Goal: Information Seeking & Learning: Learn about a topic

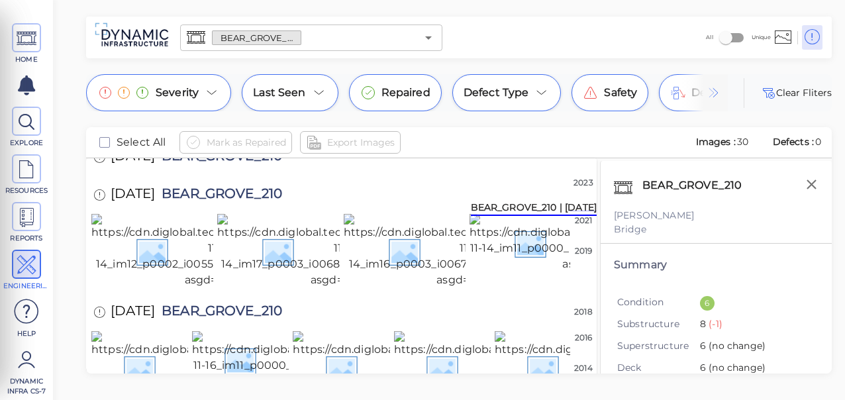
scroll to position [199, 0]
click at [195, 172] on img at bounding box center [216, 142] width 250 height 58
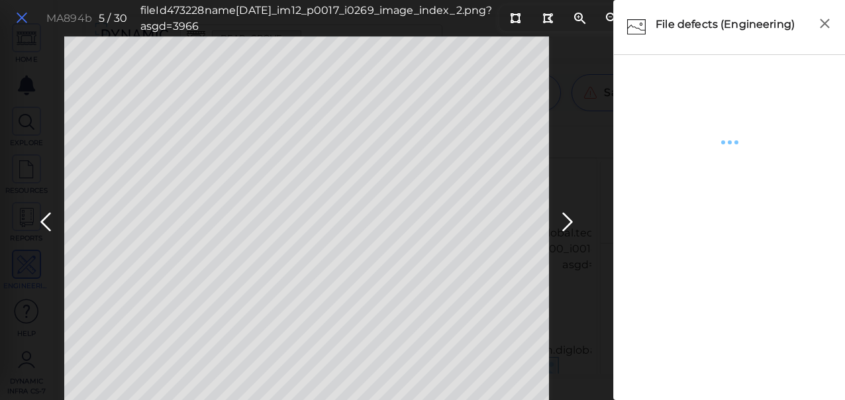
click at [25, 17] on icon at bounding box center [22, 18] width 15 height 18
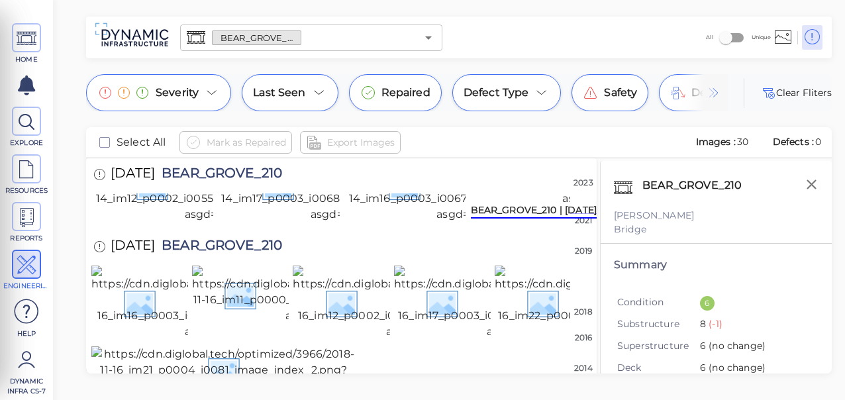
scroll to position [397, 0]
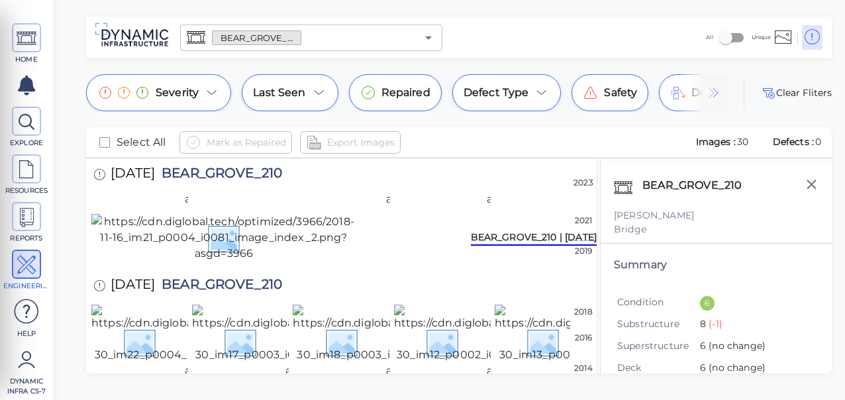
click at [244, 90] on img at bounding box center [339, 53] width 245 height 74
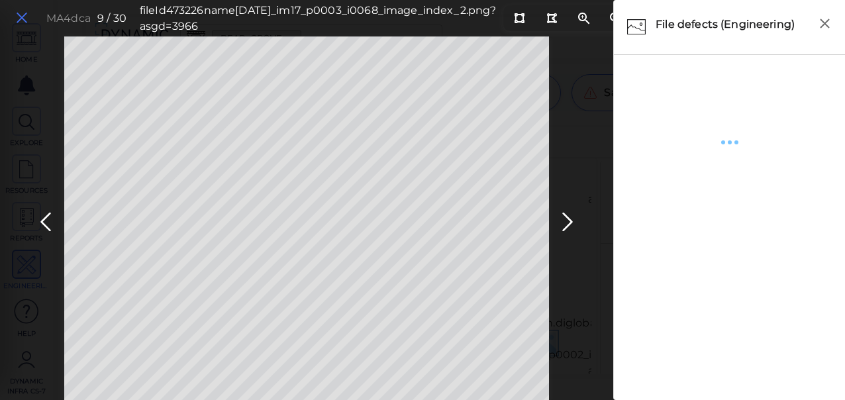
click at [24, 19] on icon at bounding box center [22, 18] width 15 height 18
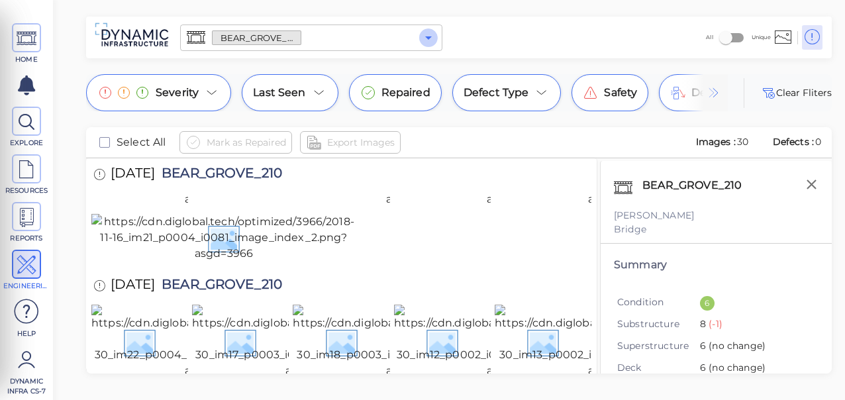
click at [427, 36] on icon "Open" at bounding box center [429, 38] width 16 height 16
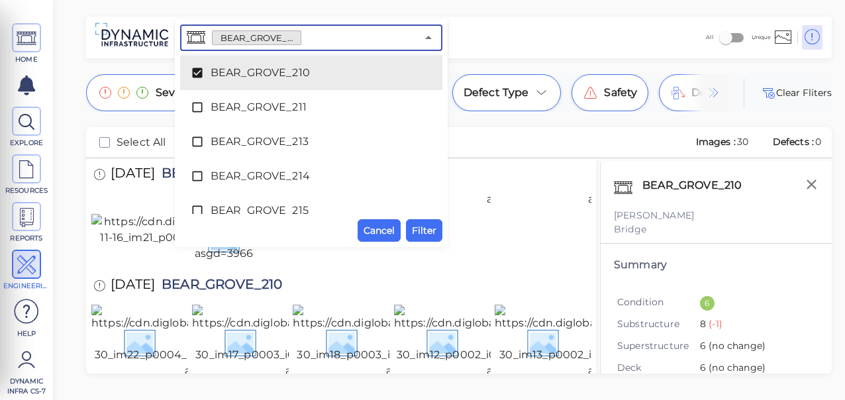
scroll to position [1052, 0]
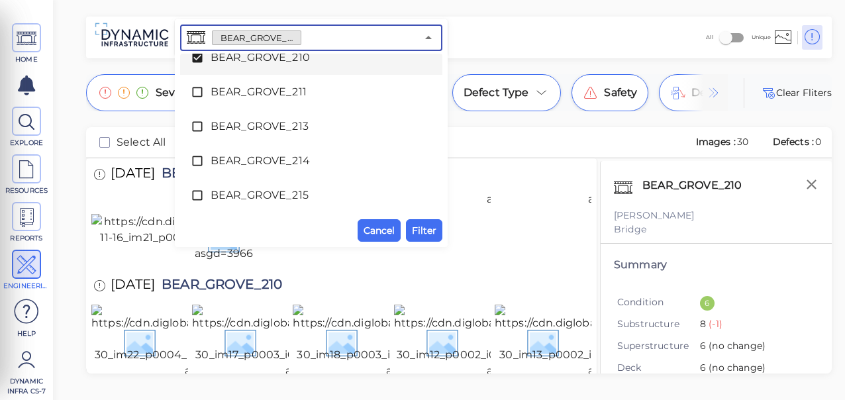
click at [196, 56] on icon at bounding box center [197, 58] width 10 height 10
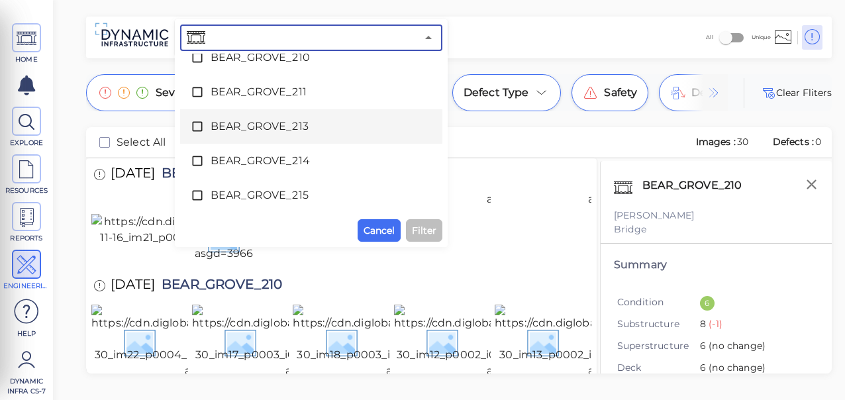
click at [197, 123] on icon at bounding box center [197, 126] width 13 height 13
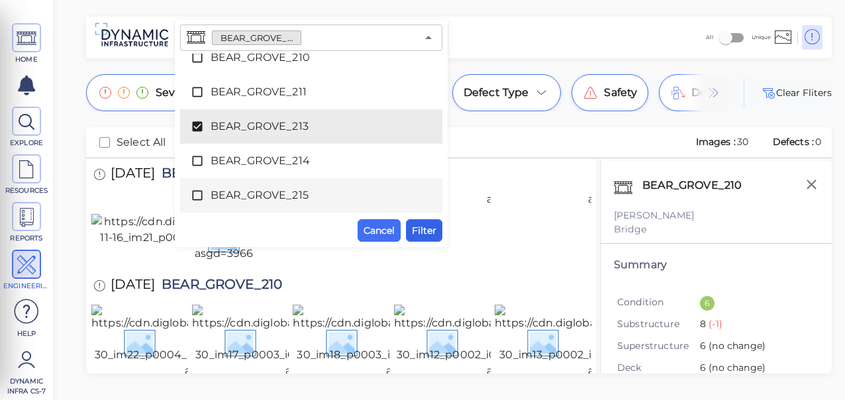
click at [415, 231] on span "Filter" at bounding box center [424, 231] width 25 height 16
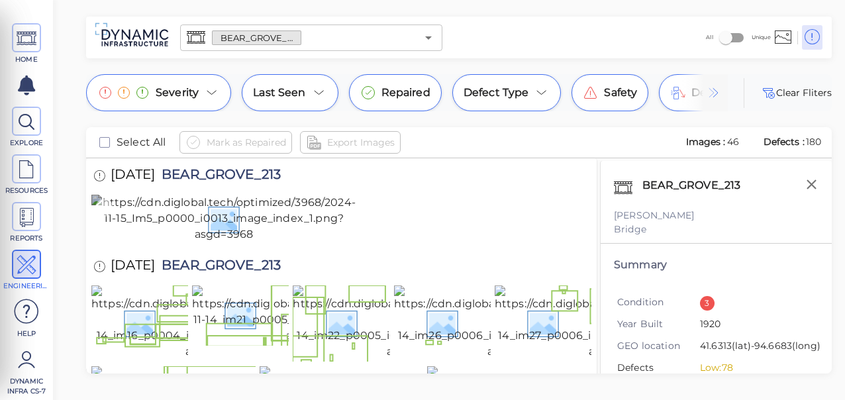
click at [252, 242] on img at bounding box center [223, 219] width 265 height 48
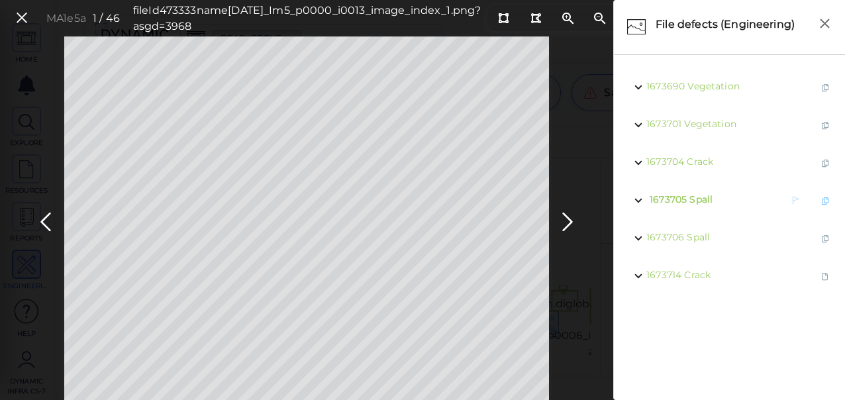
click at [699, 196] on span "Spall" at bounding box center [701, 199] width 23 height 12
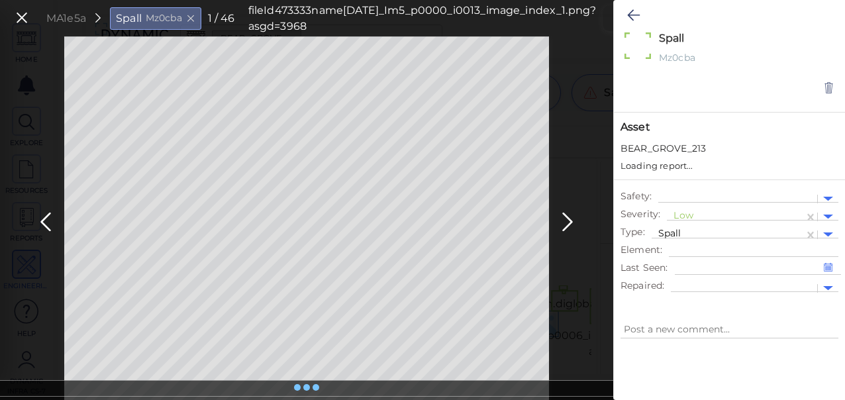
type textarea "x"
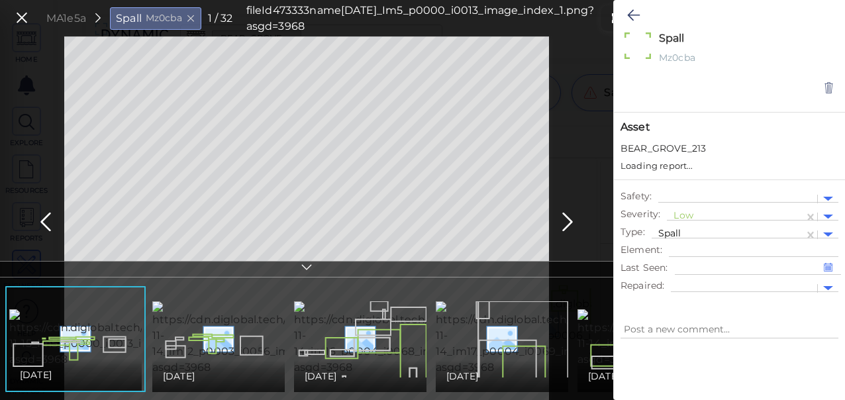
type textarea "x"
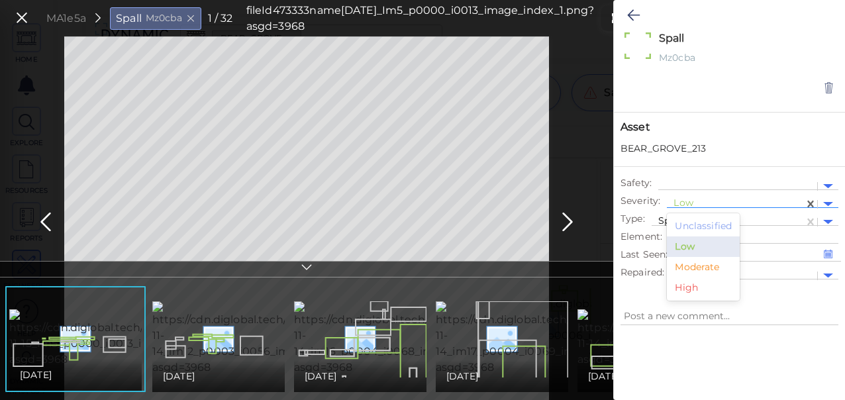
click at [680, 201] on div at bounding box center [736, 204] width 124 height 14
click at [699, 268] on div "Moderate" at bounding box center [703, 267] width 73 height 21
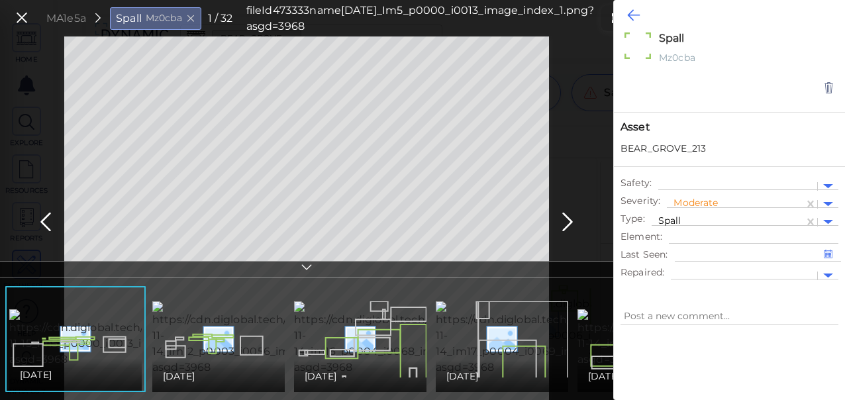
type textarea "x"
click at [630, 16] on icon at bounding box center [633, 15] width 13 height 16
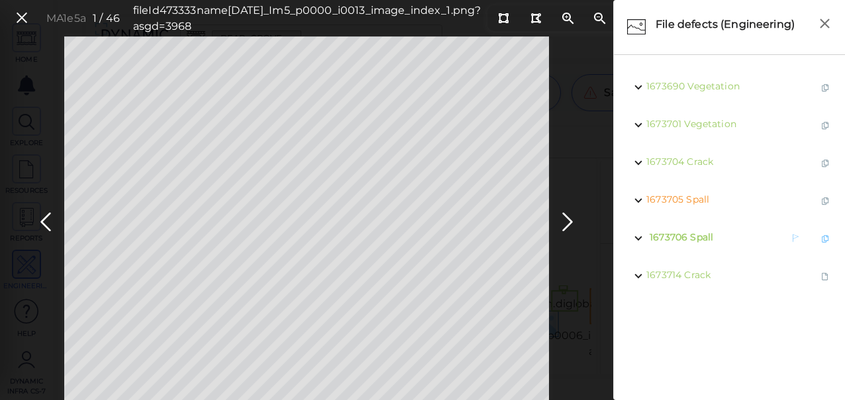
click at [695, 236] on span "Spall" at bounding box center [701, 237] width 23 height 12
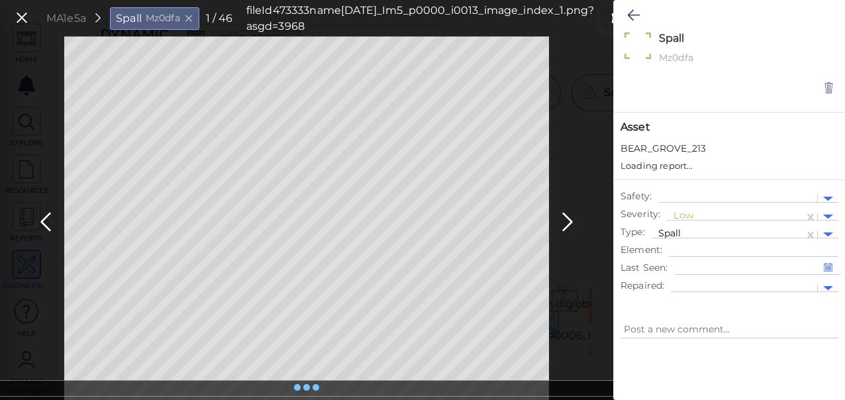
type textarea "x"
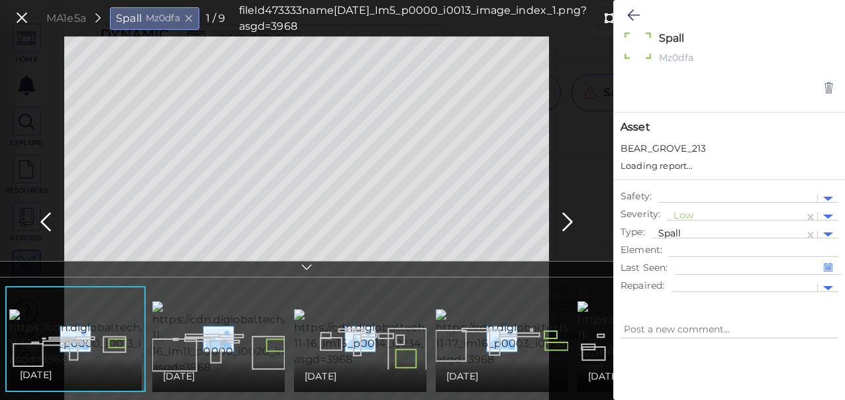
type textarea "x"
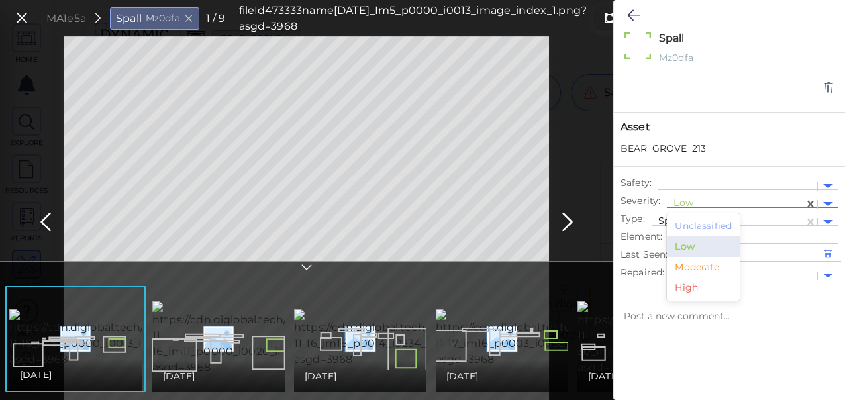
click at [687, 201] on div at bounding box center [736, 204] width 124 height 14
click at [708, 266] on div "Moderate" at bounding box center [703, 267] width 73 height 21
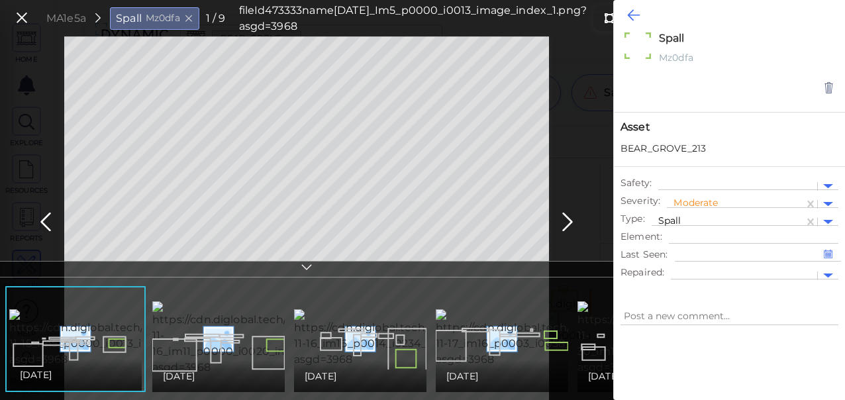
type textarea "x"
click at [639, 11] on icon at bounding box center [633, 15] width 13 height 16
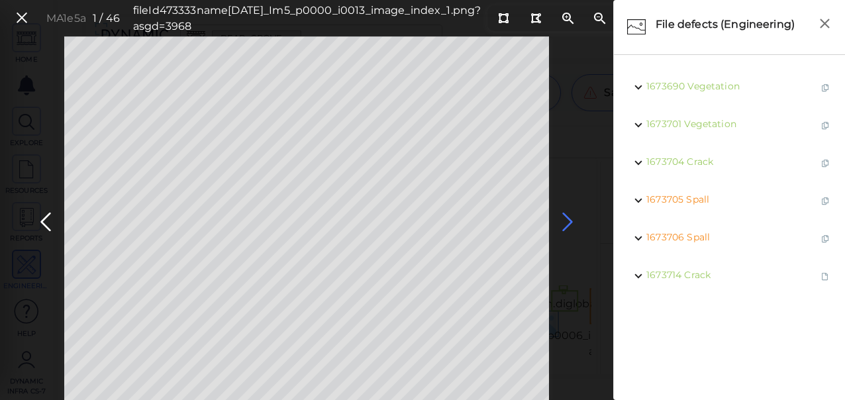
click at [567, 215] on icon at bounding box center [567, 222] width 21 height 26
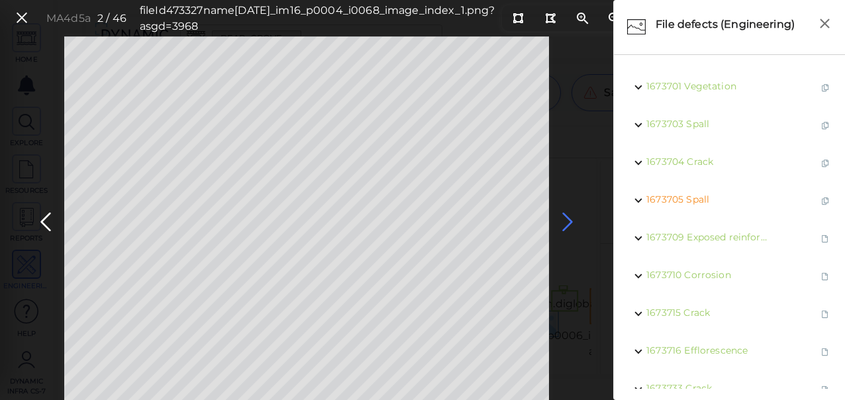
click at [565, 221] on icon at bounding box center [567, 222] width 21 height 26
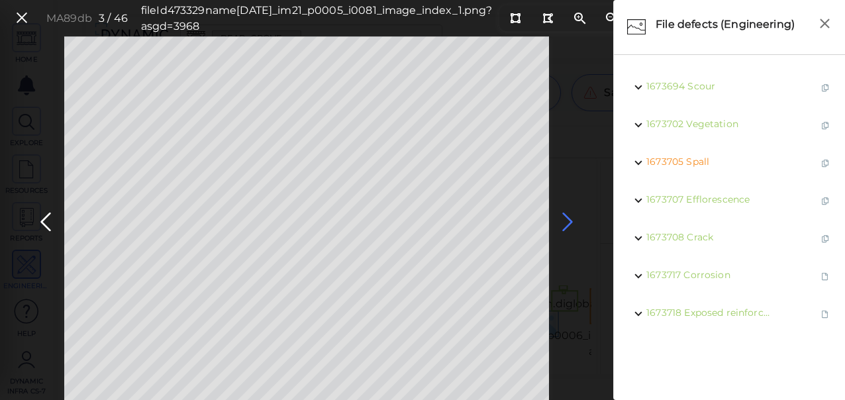
click at [570, 221] on icon at bounding box center [567, 222] width 21 height 26
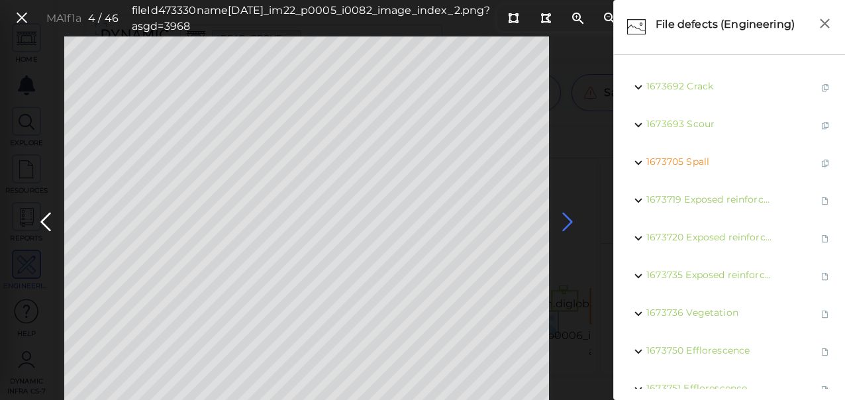
click at [570, 221] on icon at bounding box center [567, 222] width 21 height 26
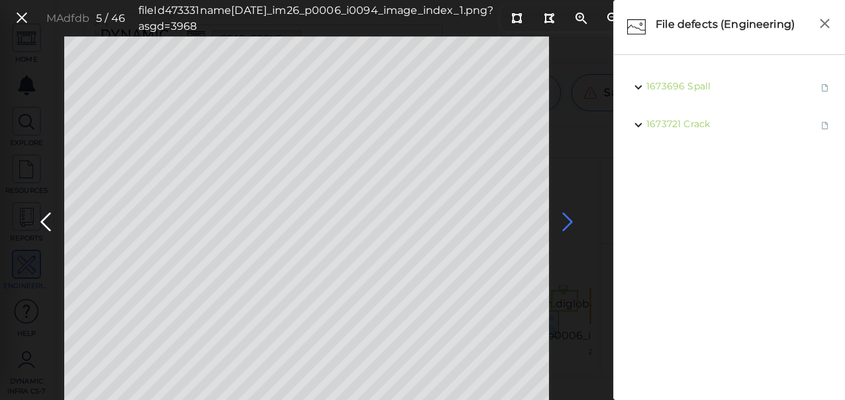
click at [570, 221] on icon at bounding box center [567, 222] width 21 height 26
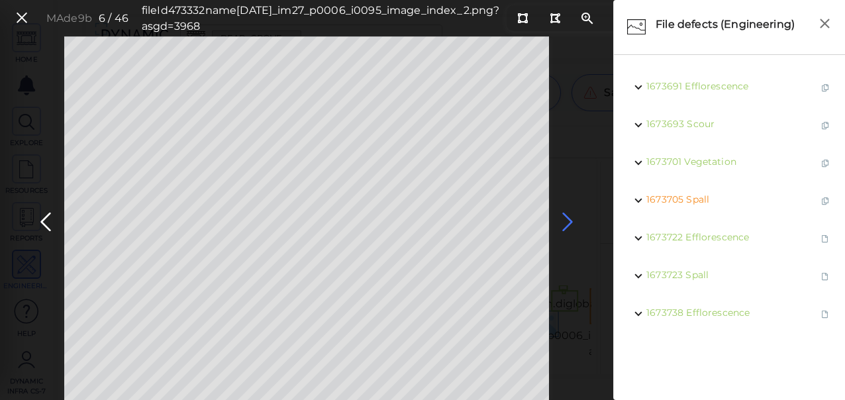
click at [570, 221] on icon at bounding box center [567, 222] width 21 height 26
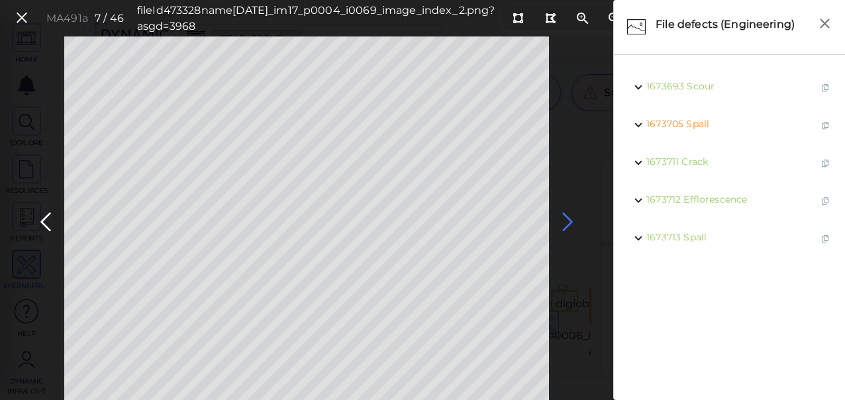
click at [567, 217] on icon at bounding box center [567, 222] width 21 height 26
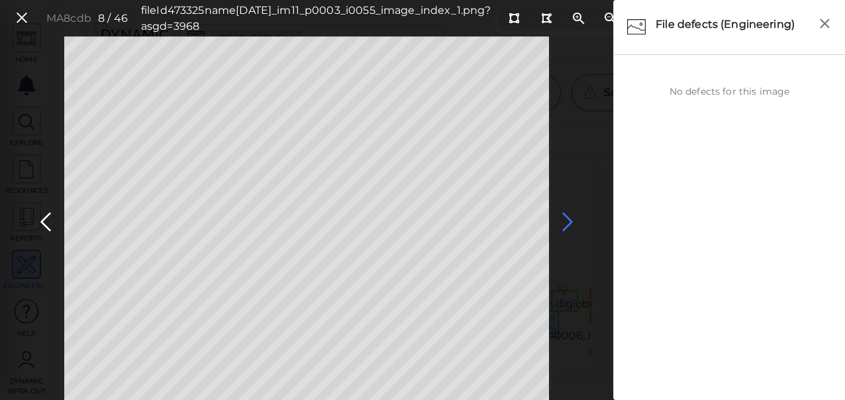
click at [567, 217] on icon at bounding box center [567, 222] width 21 height 26
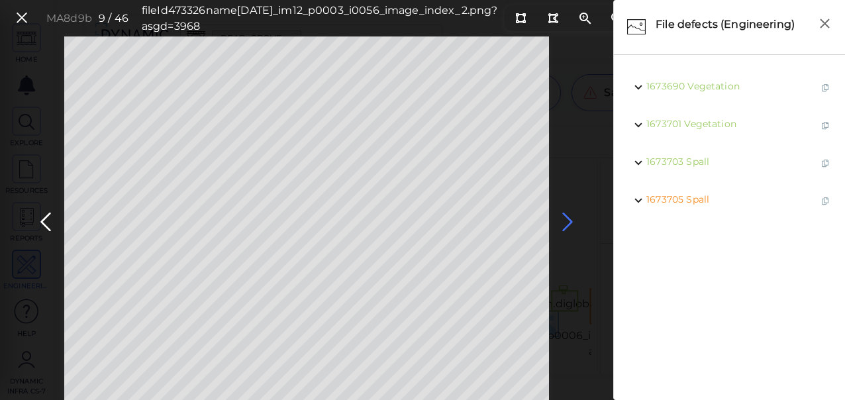
click at [566, 217] on icon at bounding box center [567, 222] width 21 height 26
click at [570, 223] on icon at bounding box center [567, 222] width 21 height 26
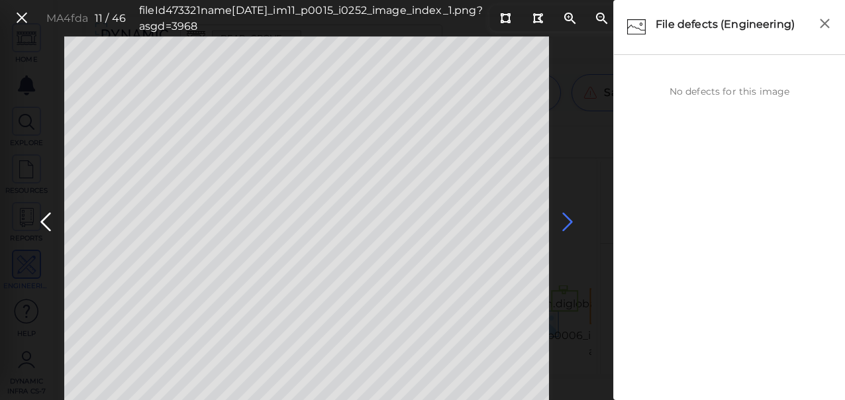
click at [569, 218] on icon at bounding box center [567, 222] width 21 height 26
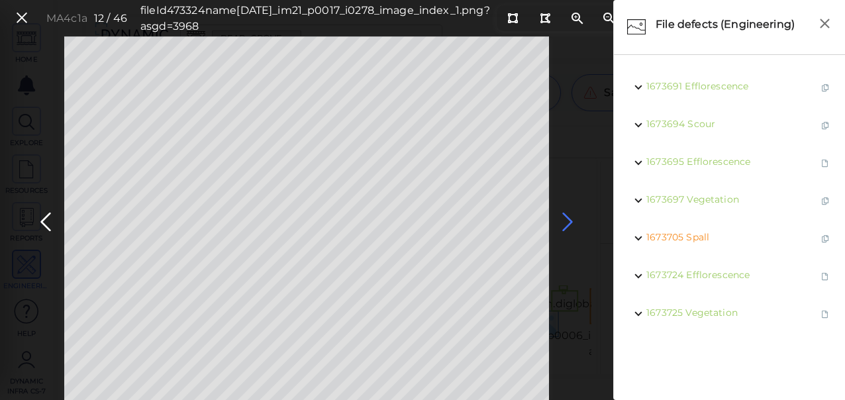
click at [569, 218] on icon at bounding box center [567, 222] width 21 height 26
click at [567, 220] on icon at bounding box center [567, 222] width 21 height 26
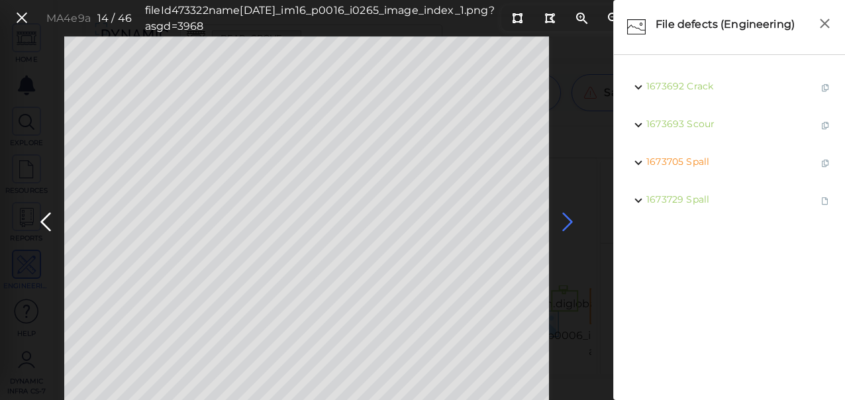
click at [566, 221] on icon at bounding box center [567, 222] width 21 height 26
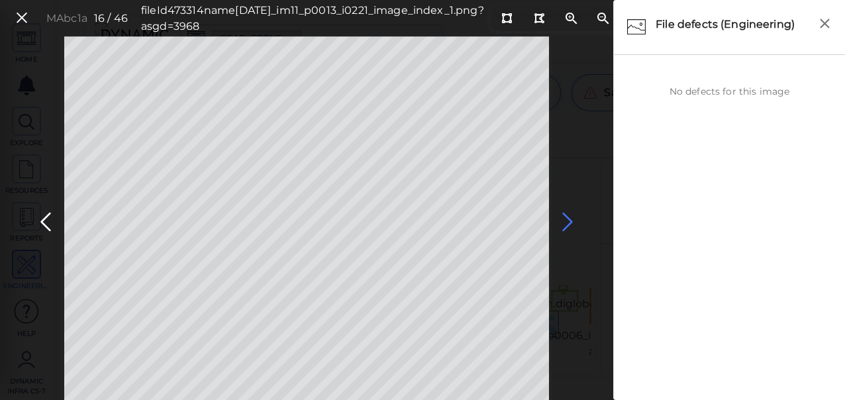
click at [565, 221] on icon at bounding box center [567, 222] width 21 height 26
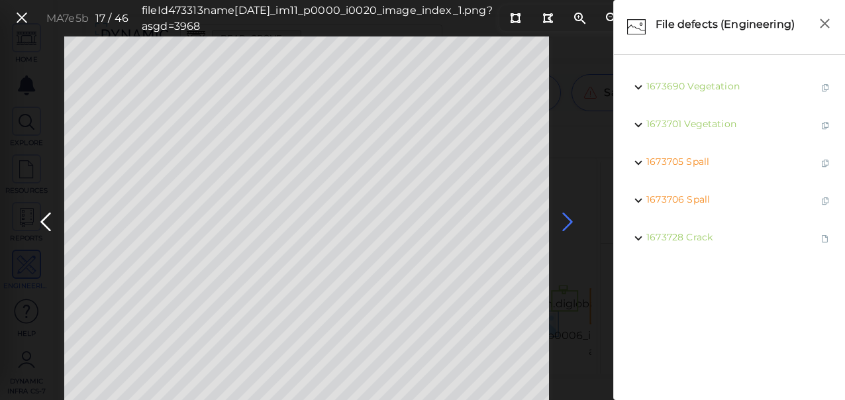
click at [565, 221] on icon at bounding box center [567, 222] width 21 height 26
click at [564, 221] on icon at bounding box center [567, 222] width 21 height 26
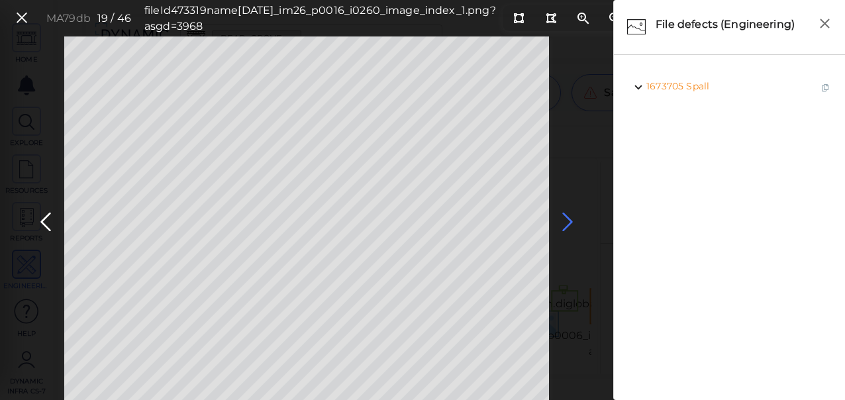
click at [566, 221] on icon at bounding box center [567, 222] width 21 height 26
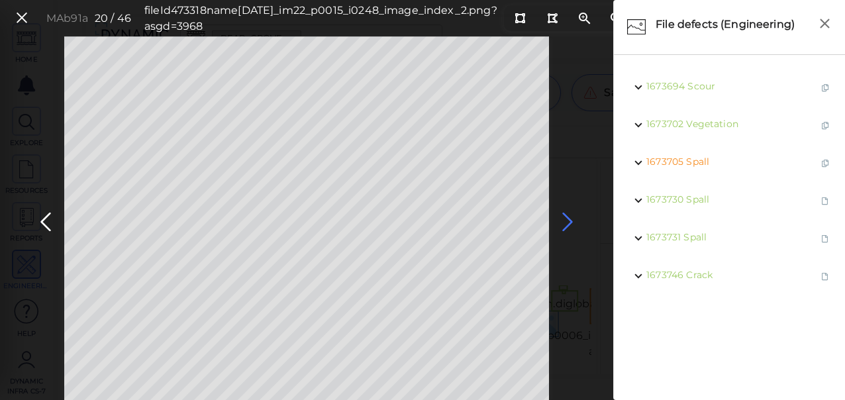
click at [566, 221] on icon at bounding box center [567, 222] width 21 height 26
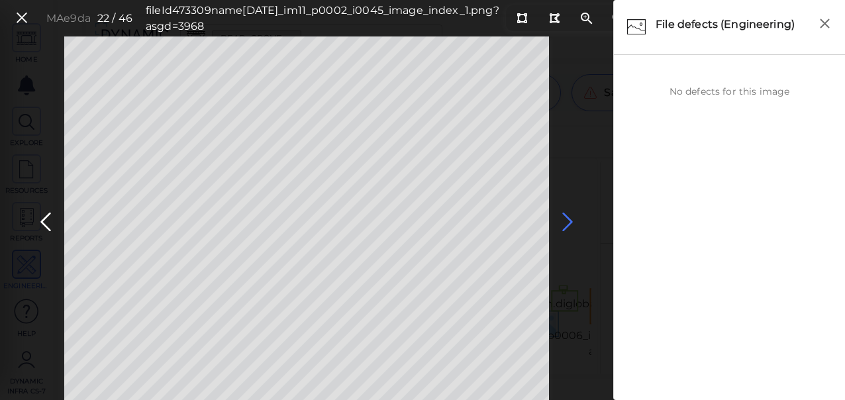
click at [566, 221] on icon at bounding box center [567, 222] width 21 height 26
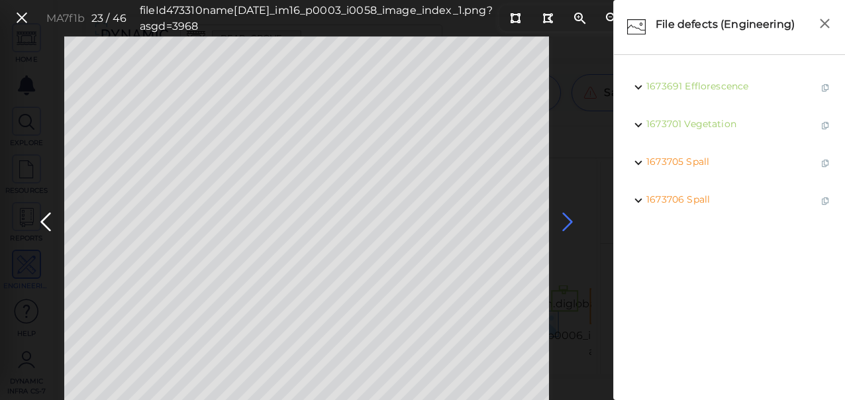
click at [566, 221] on icon at bounding box center [567, 222] width 21 height 26
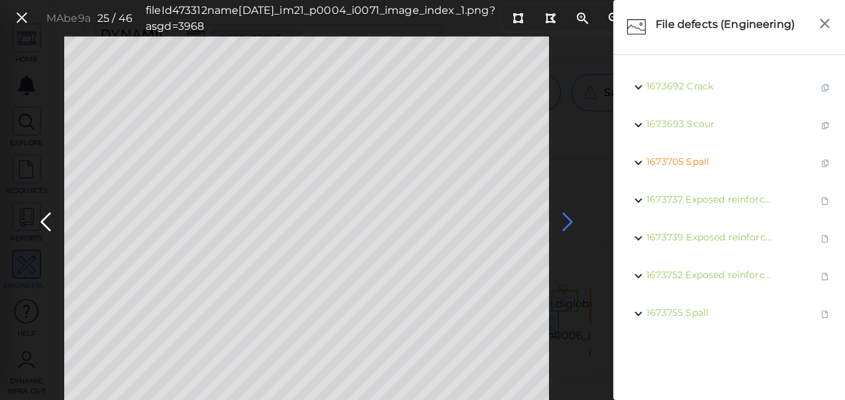
click at [567, 220] on icon at bounding box center [567, 222] width 21 height 26
click at [568, 217] on icon at bounding box center [567, 222] width 21 height 26
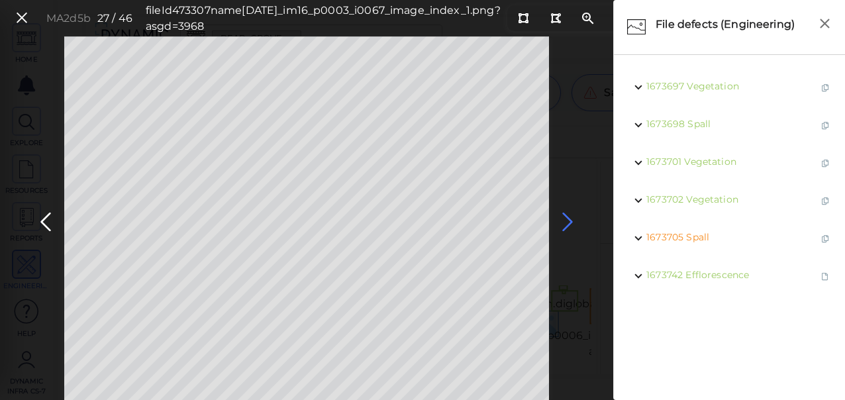
click at [568, 217] on icon at bounding box center [567, 222] width 21 height 26
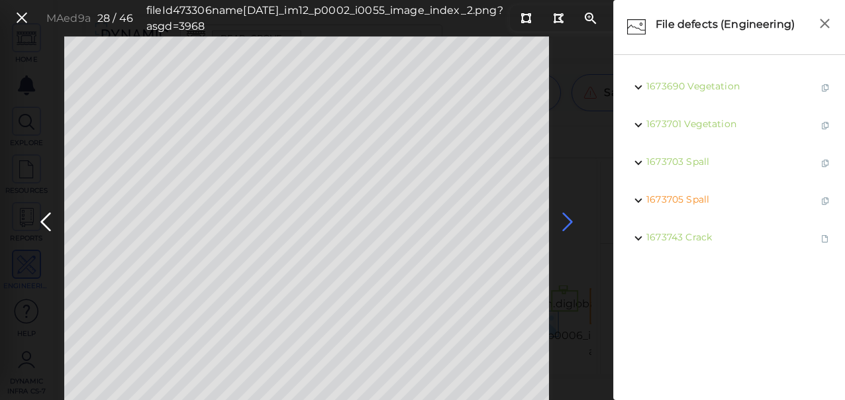
click at [566, 219] on icon at bounding box center [567, 222] width 21 height 26
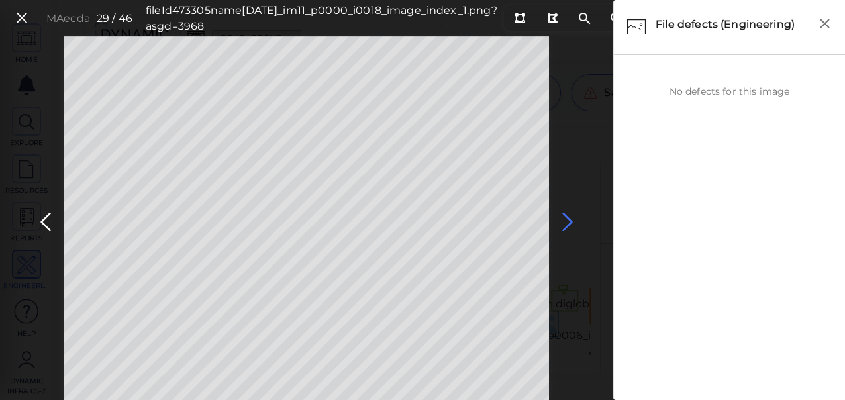
click at [566, 219] on icon at bounding box center [567, 222] width 21 height 26
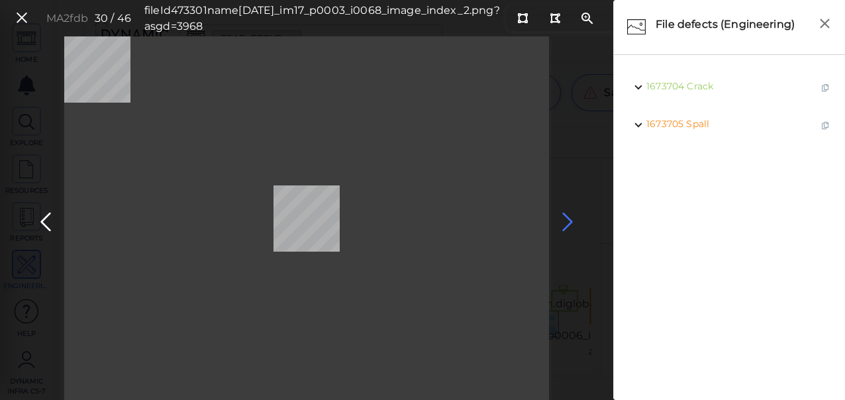
click at [566, 219] on icon at bounding box center [567, 222] width 21 height 26
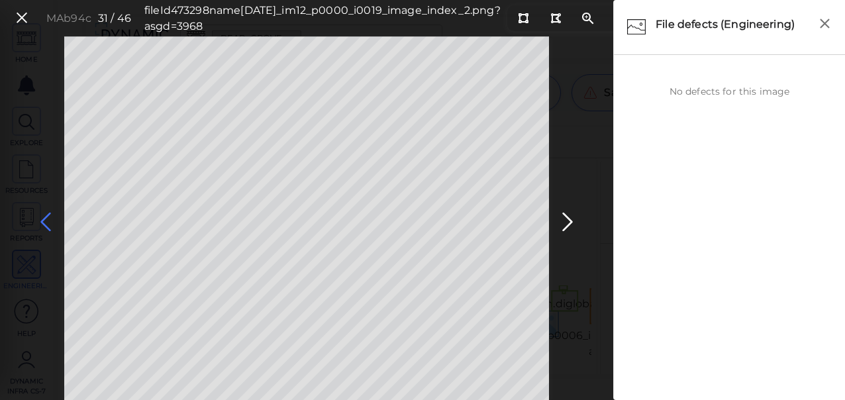
click at [48, 216] on icon at bounding box center [45, 222] width 21 height 26
click at [568, 217] on icon at bounding box center [567, 222] width 21 height 26
click at [568, 220] on icon at bounding box center [567, 222] width 21 height 26
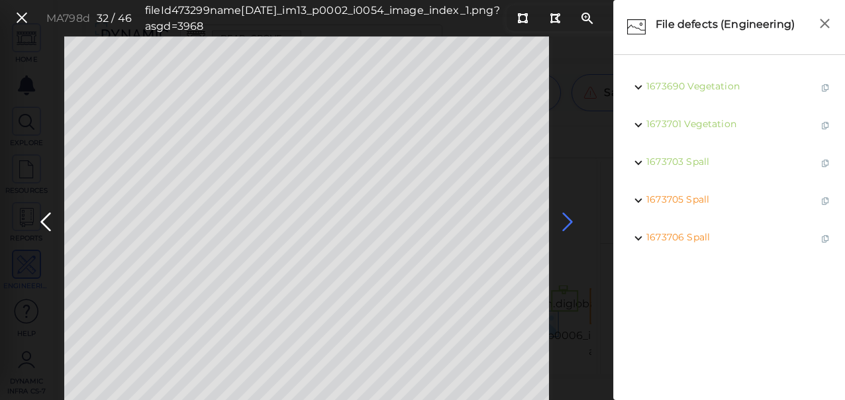
click at [568, 220] on icon at bounding box center [567, 222] width 21 height 26
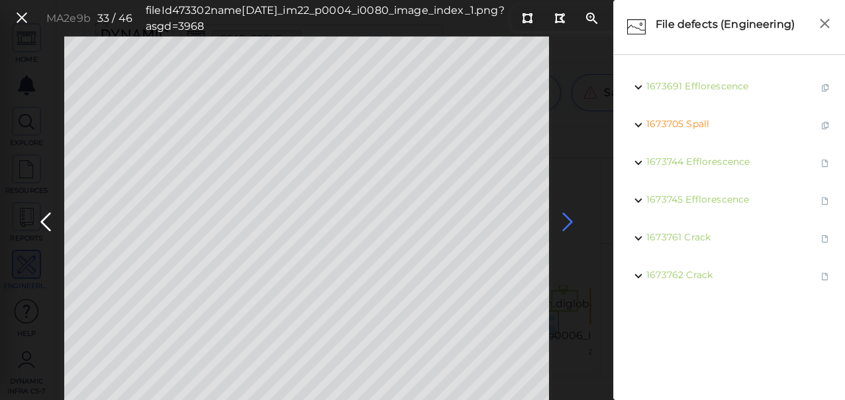
click at [568, 220] on icon at bounding box center [567, 222] width 21 height 26
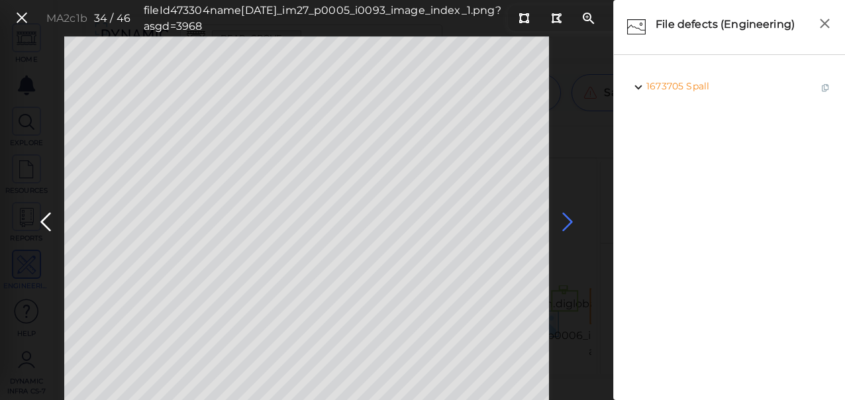
click at [568, 220] on icon at bounding box center [567, 222] width 21 height 26
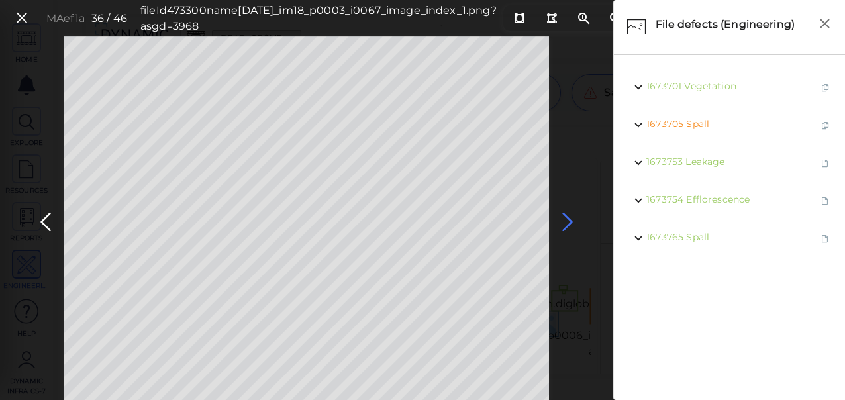
click at [568, 220] on icon at bounding box center [567, 222] width 21 height 26
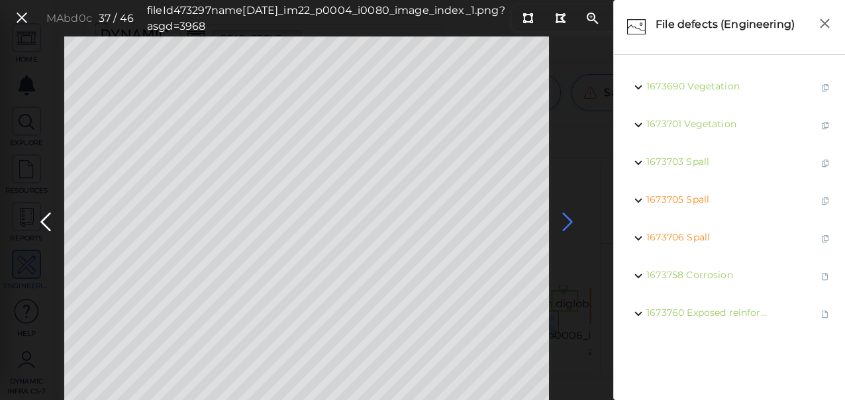
click at [564, 220] on icon at bounding box center [567, 222] width 21 height 26
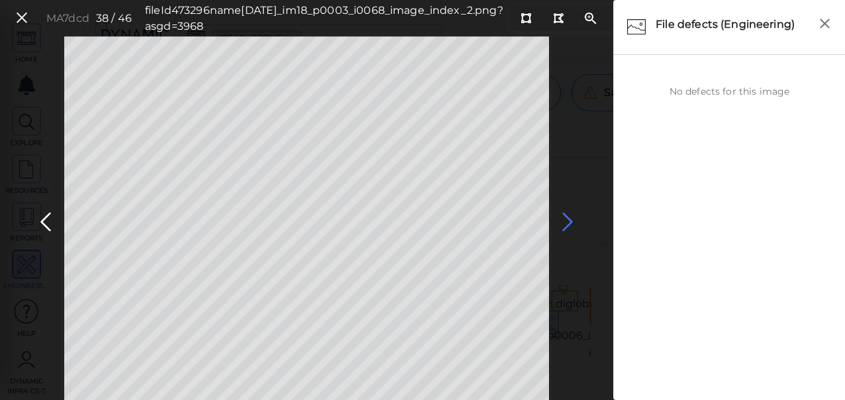
click at [564, 220] on icon at bounding box center [567, 222] width 21 height 26
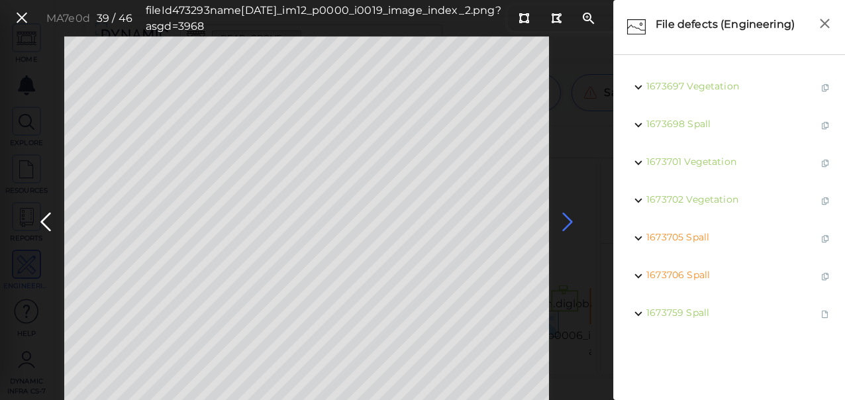
click at [564, 220] on icon at bounding box center [567, 222] width 21 height 26
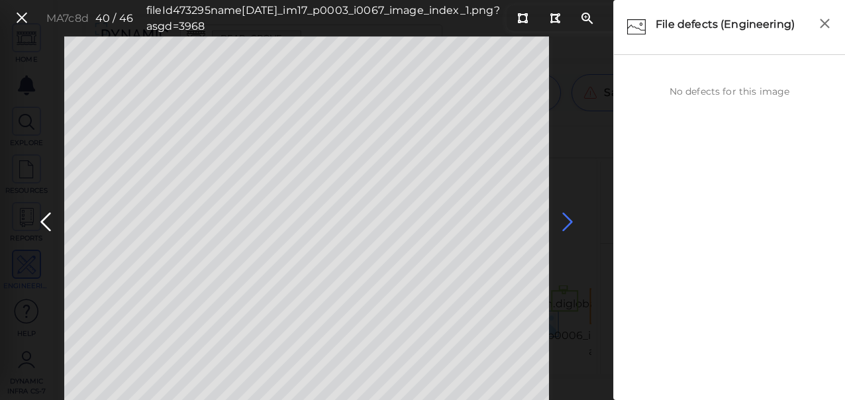
click at [567, 220] on icon at bounding box center [567, 222] width 21 height 26
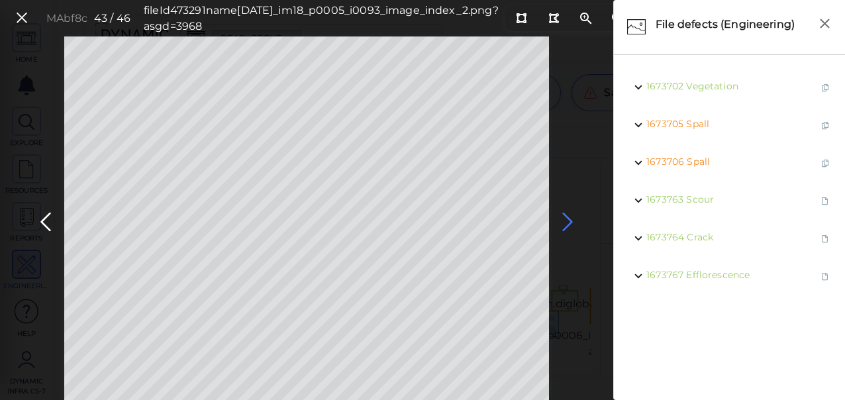
click at [567, 220] on icon at bounding box center [567, 222] width 21 height 26
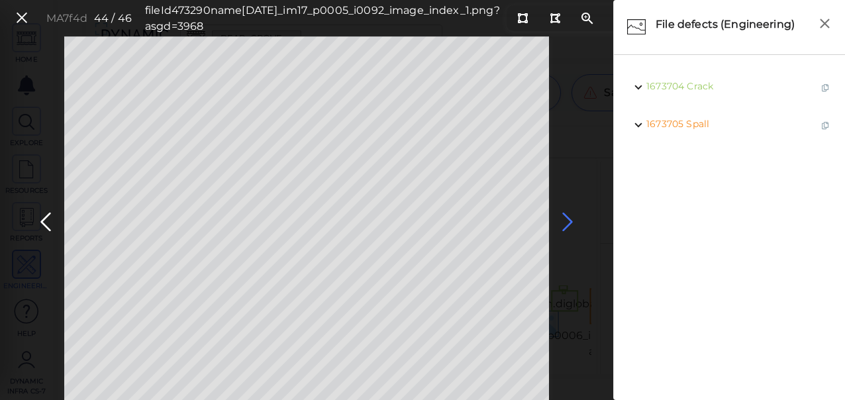
click at [567, 220] on icon at bounding box center [567, 222] width 21 height 26
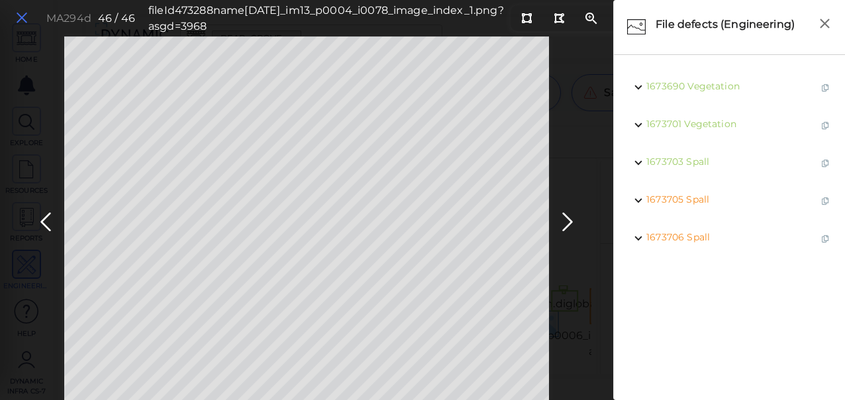
click at [17, 19] on icon at bounding box center [22, 18] width 15 height 18
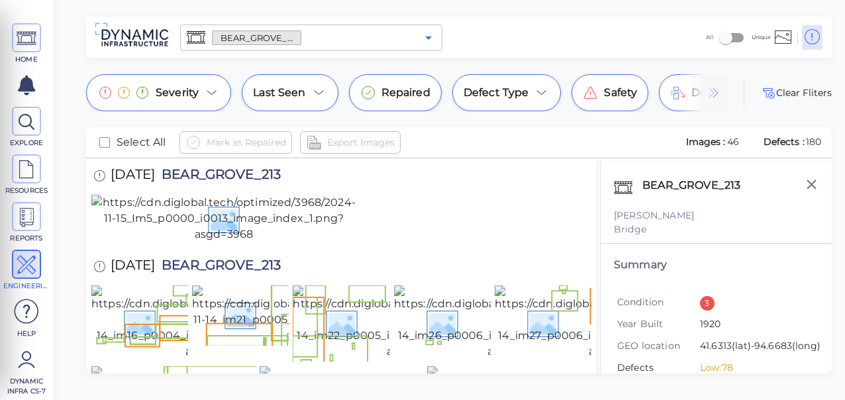
click at [427, 40] on icon "Open" at bounding box center [429, 38] width 16 height 16
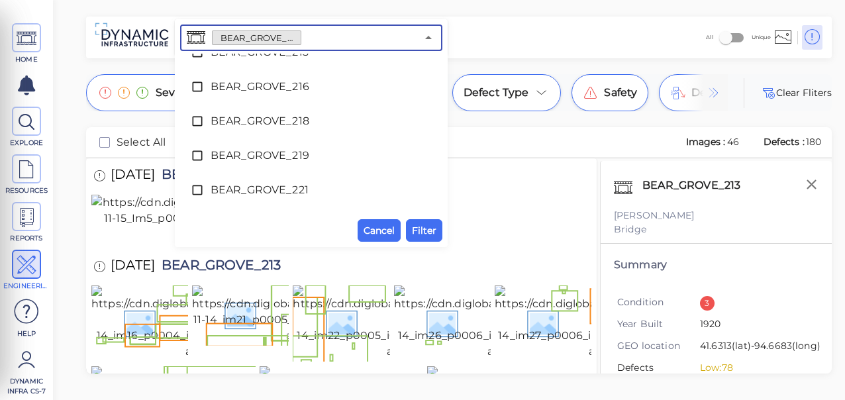
scroll to position [1112, 0]
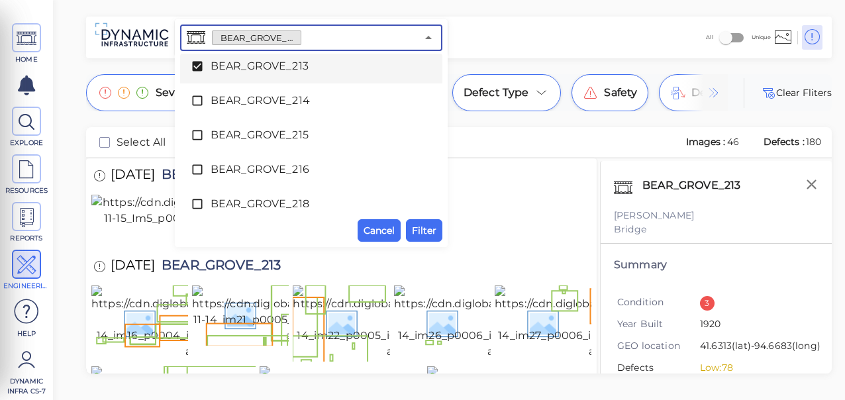
click at [196, 66] on icon at bounding box center [197, 67] width 10 height 10
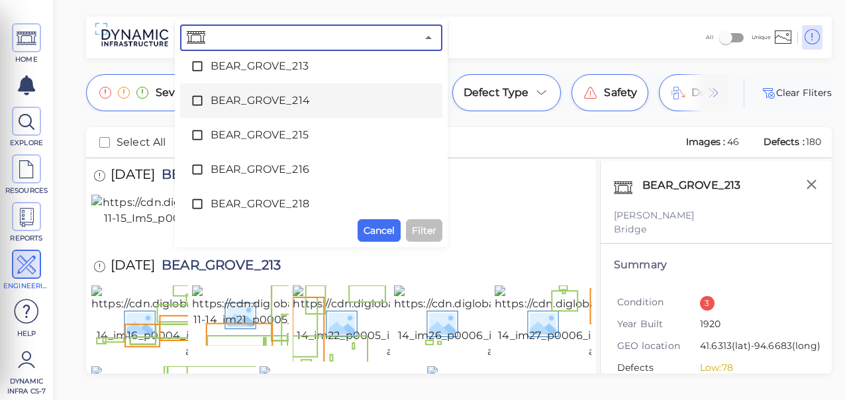
click at [198, 98] on icon at bounding box center [197, 100] width 13 height 13
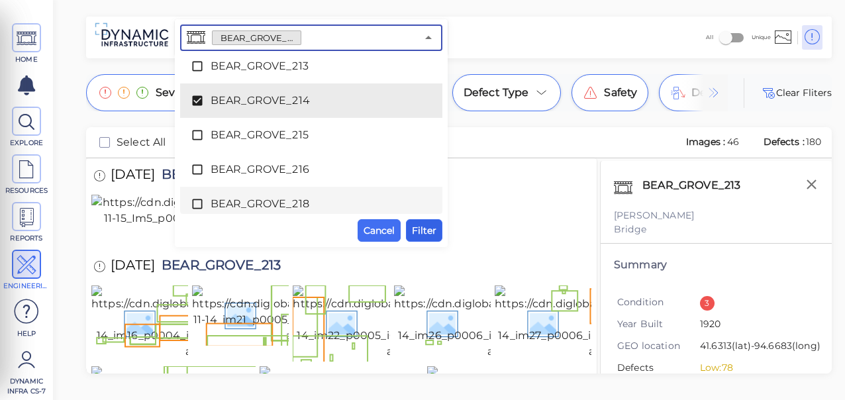
click at [427, 229] on span "Filter" at bounding box center [424, 231] width 25 height 16
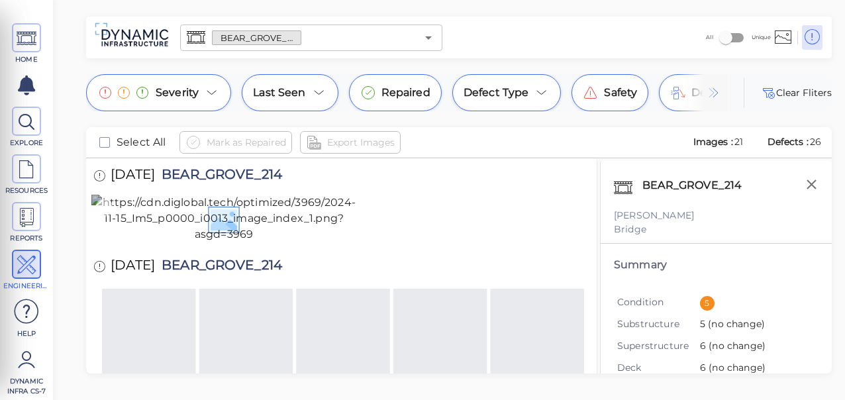
click at [227, 242] on img at bounding box center [223, 219] width 265 height 48
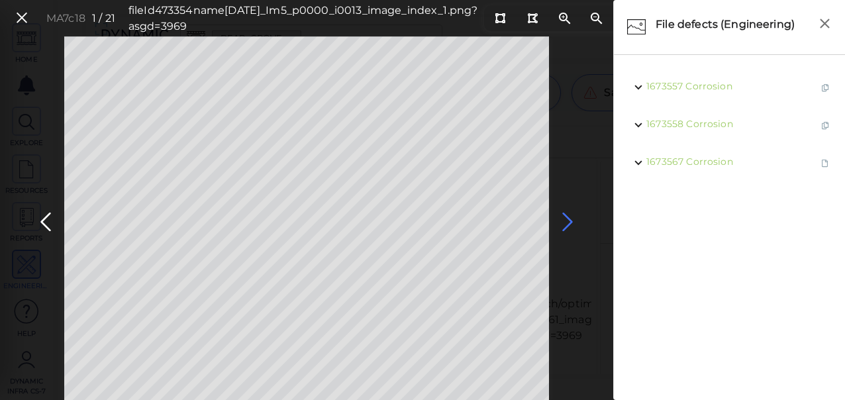
click at [567, 220] on icon at bounding box center [567, 222] width 21 height 26
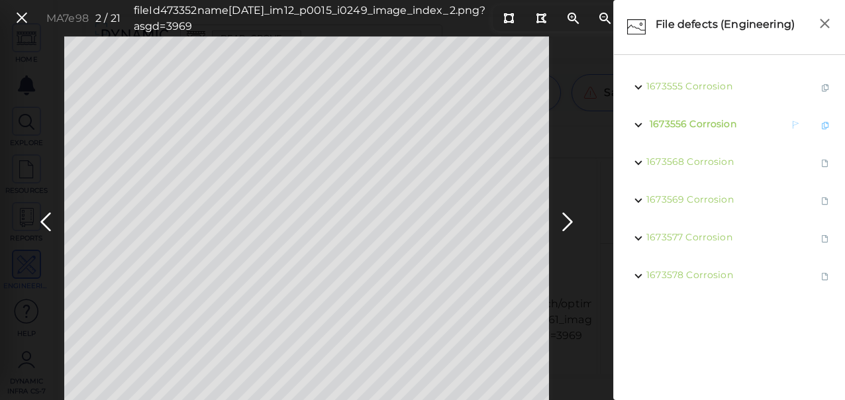
click at [708, 125] on span "Corrosion" at bounding box center [713, 124] width 46 height 12
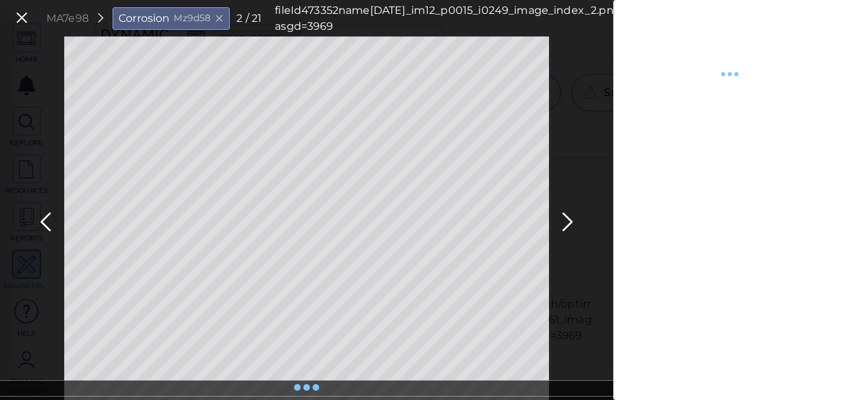
type textarea "x"
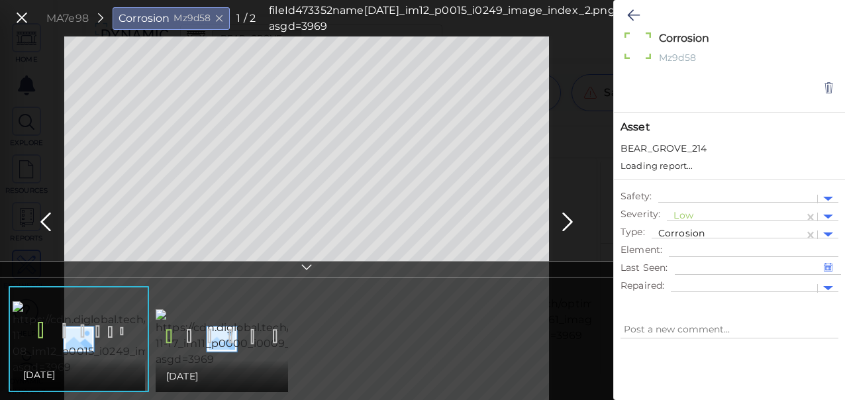
type textarea "x"
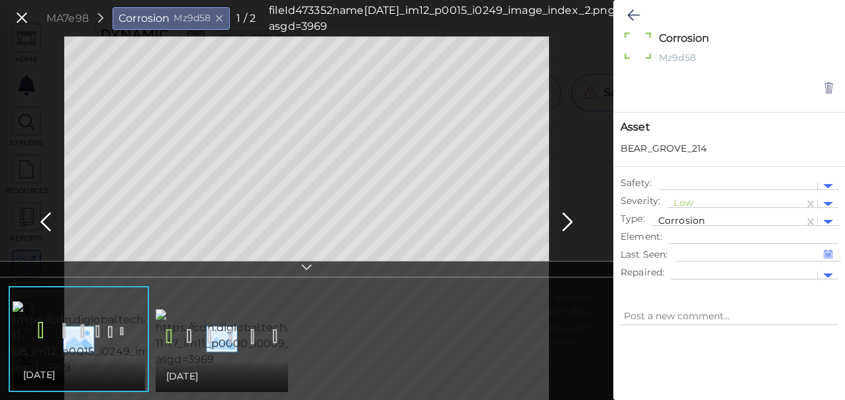
type textarea "x"
click at [686, 199] on div at bounding box center [736, 204] width 124 height 14
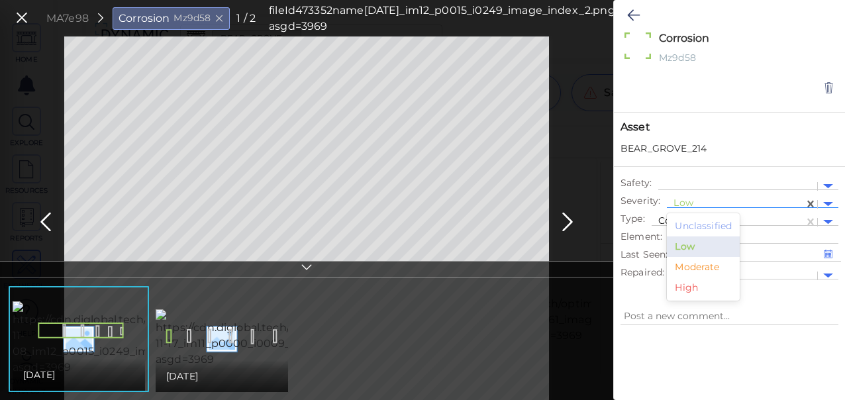
click at [694, 264] on div "Moderate" at bounding box center [703, 267] width 73 height 21
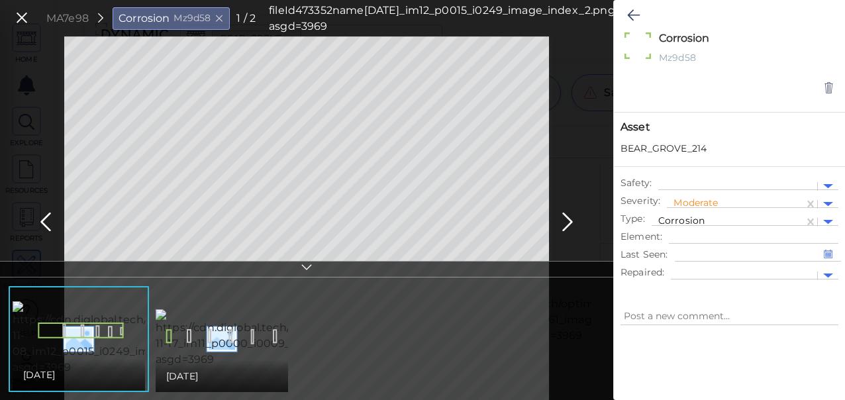
type textarea "x"
click at [636, 13] on icon at bounding box center [633, 15] width 13 height 16
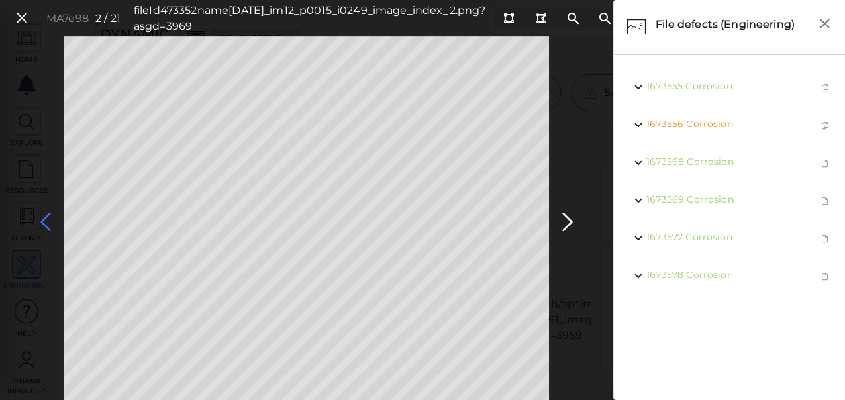
click at [45, 225] on icon at bounding box center [45, 222] width 21 height 26
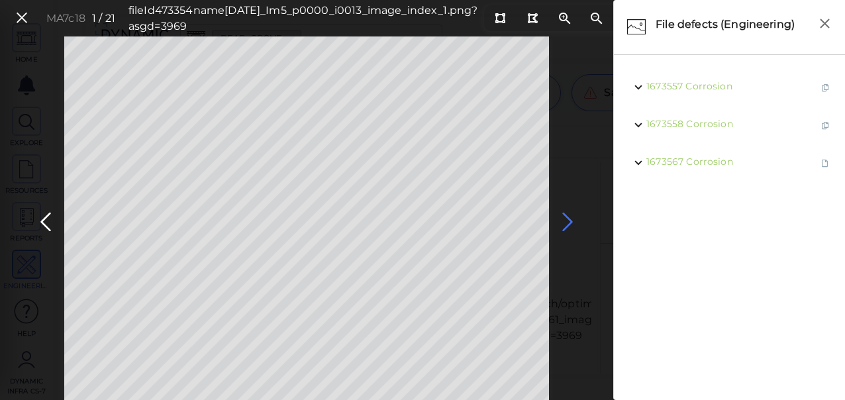
click at [568, 217] on icon at bounding box center [567, 222] width 21 height 26
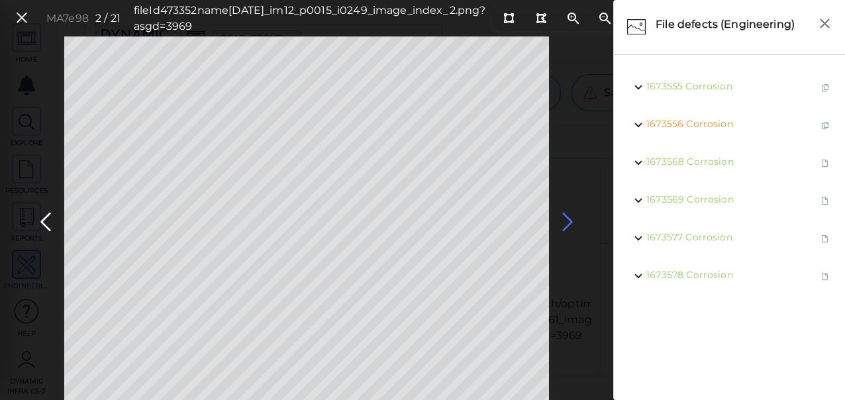
click at [567, 220] on icon at bounding box center [567, 222] width 21 height 26
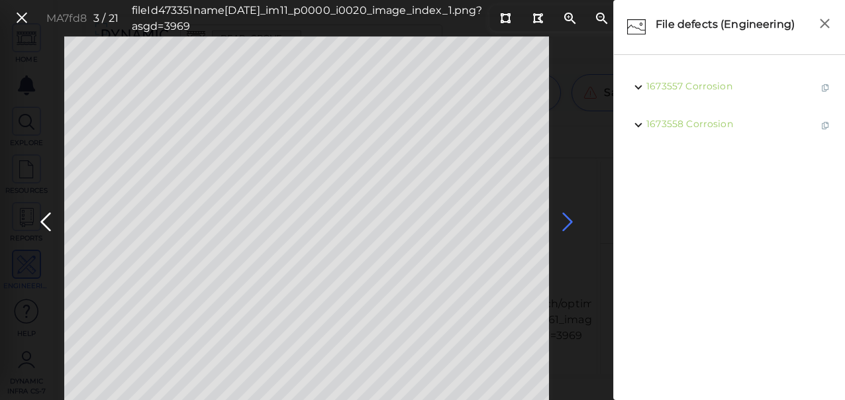
click at [566, 221] on icon at bounding box center [567, 222] width 21 height 26
click at [566, 219] on icon at bounding box center [567, 222] width 21 height 26
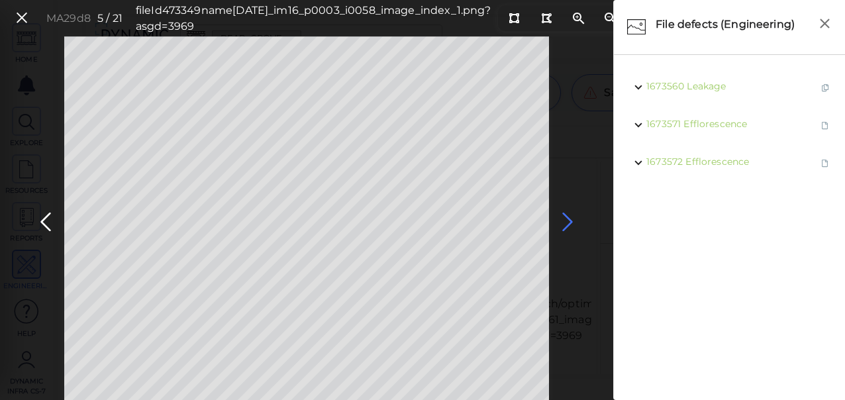
click at [566, 219] on icon at bounding box center [567, 222] width 21 height 26
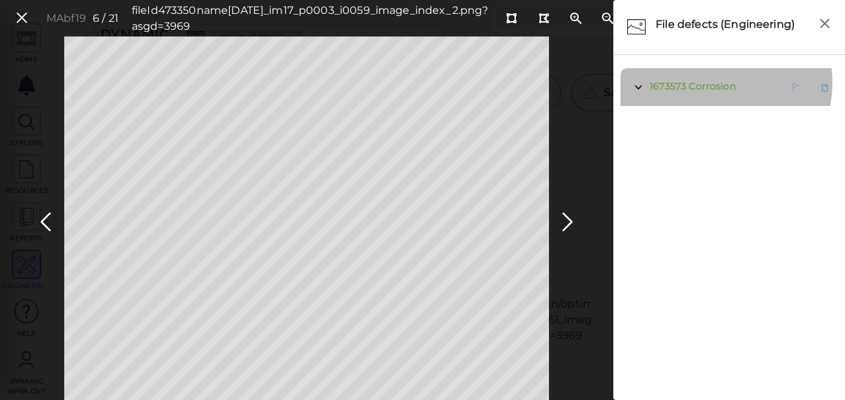
click at [708, 83] on span "Corrosion" at bounding box center [712, 86] width 46 height 12
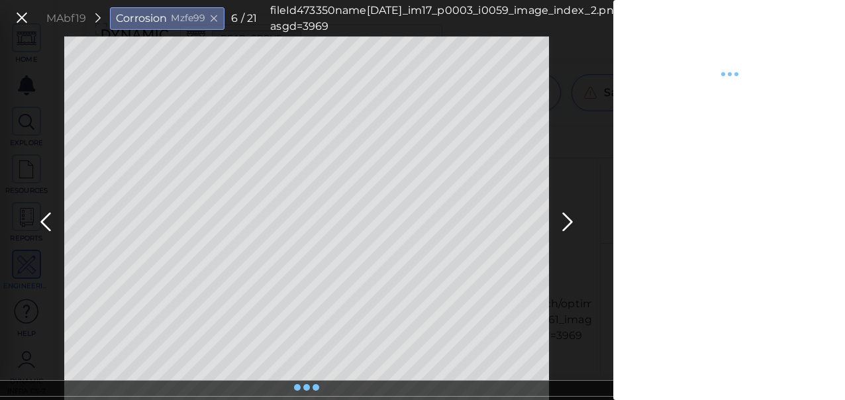
type textarea "x"
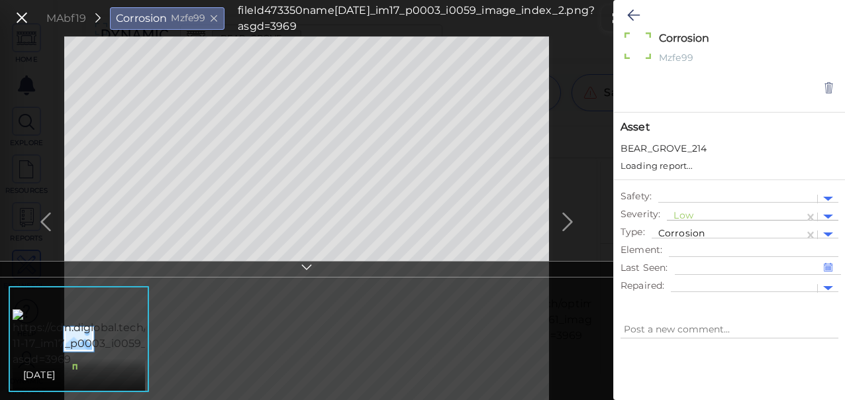
type textarea "x"
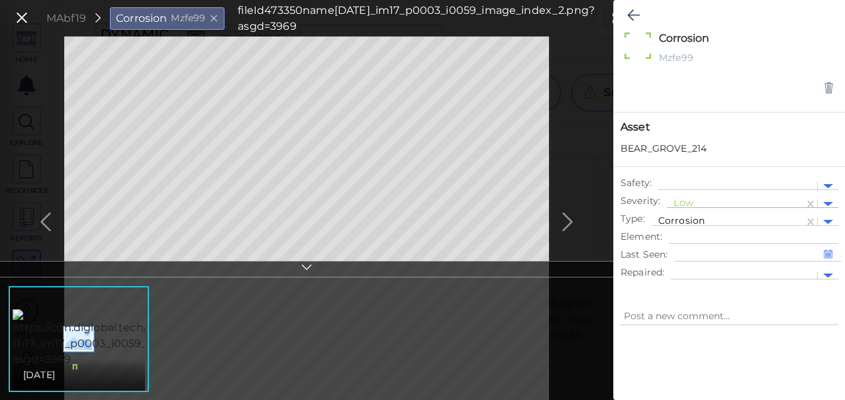
click at [694, 199] on div at bounding box center [736, 204] width 124 height 14
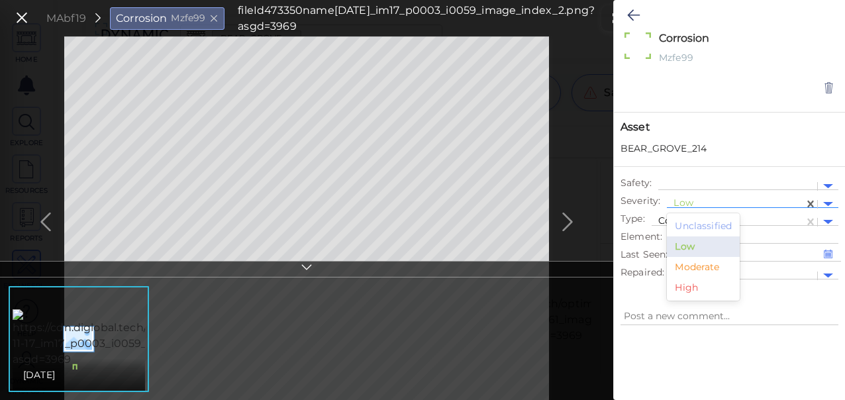
click at [692, 262] on div "Moderate" at bounding box center [703, 267] width 73 height 21
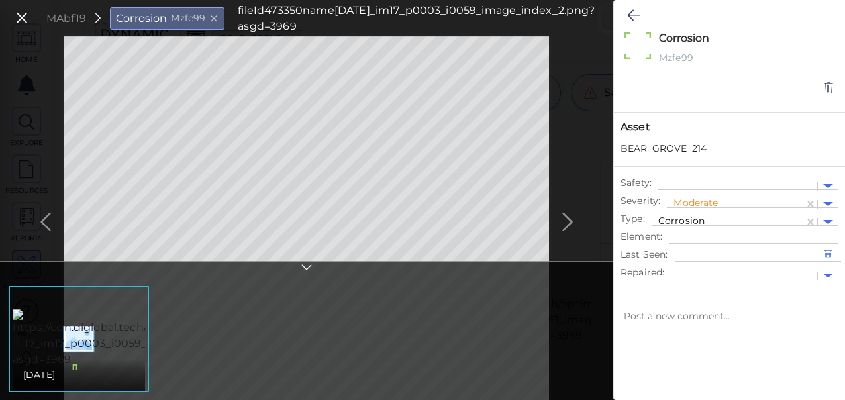
type textarea "x"
click at [636, 18] on icon at bounding box center [633, 15] width 13 height 16
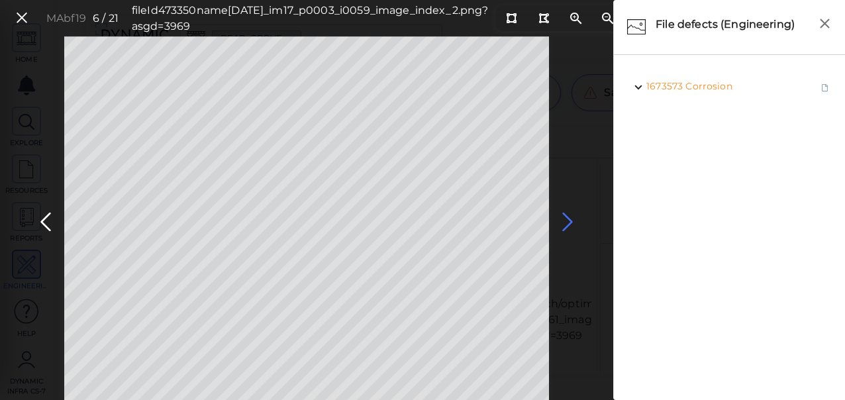
drag, startPoint x: 558, startPoint y: 215, endPoint x: 563, endPoint y: 222, distance: 8.1
click at [563, 222] on icon at bounding box center [567, 222] width 21 height 26
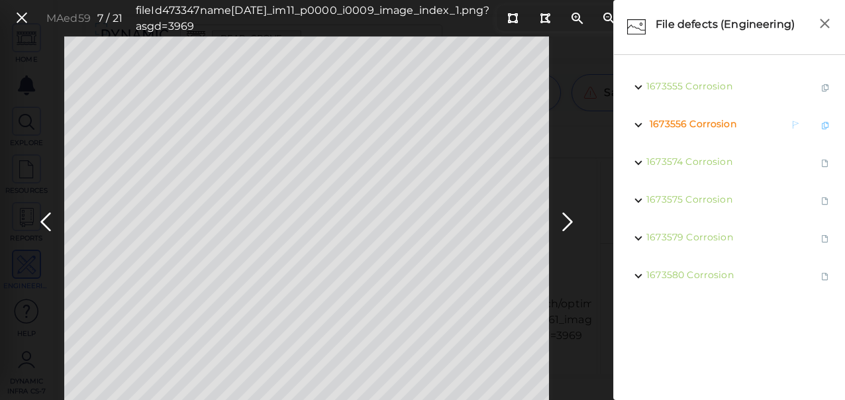
click at [723, 125] on span "Corrosion" at bounding box center [713, 124] width 46 height 12
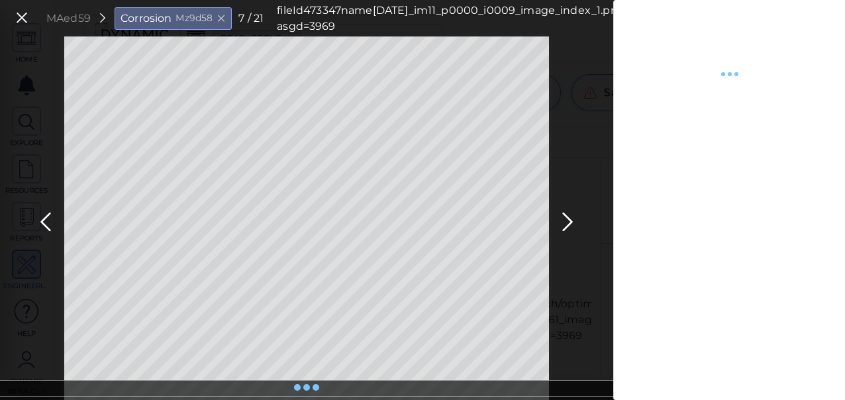
type textarea "x"
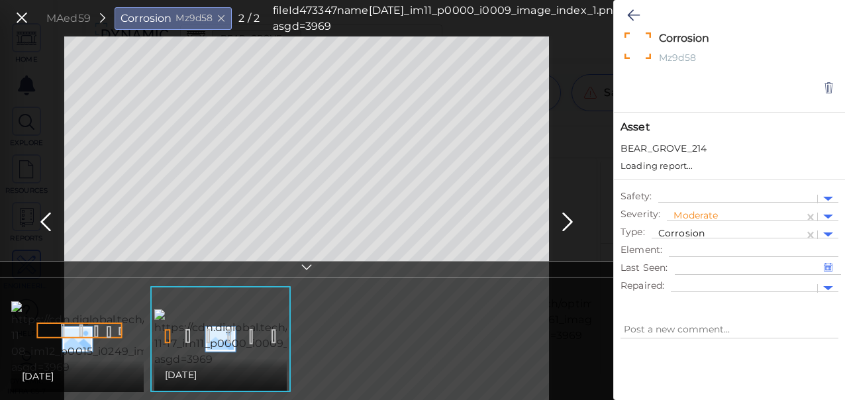
type textarea "x"
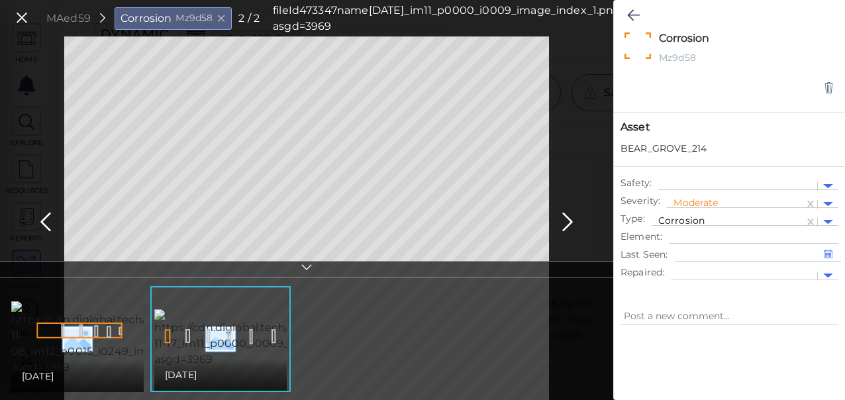
type textarea "x"
click at [630, 11] on icon at bounding box center [633, 15] width 13 height 16
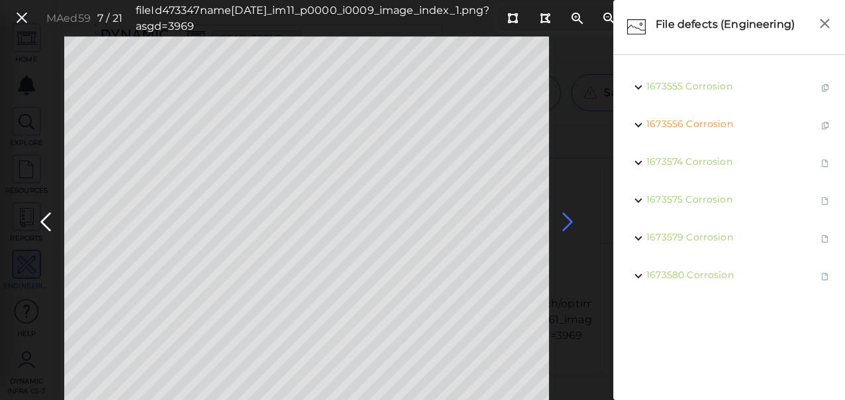
click at [568, 220] on icon at bounding box center [567, 222] width 21 height 26
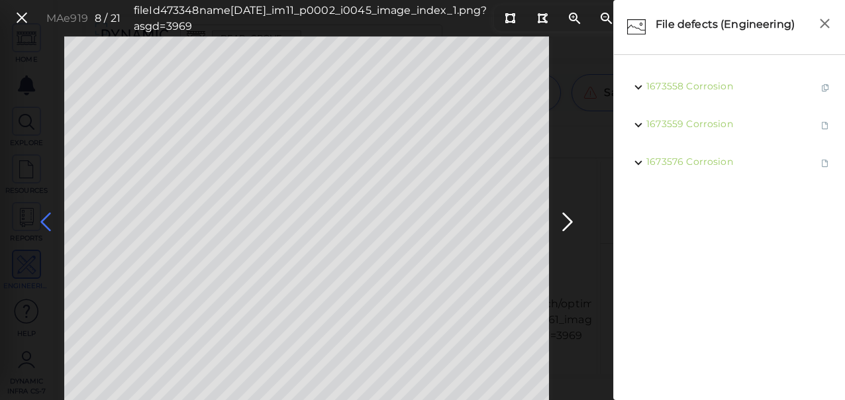
click at [50, 220] on icon at bounding box center [45, 222] width 21 height 26
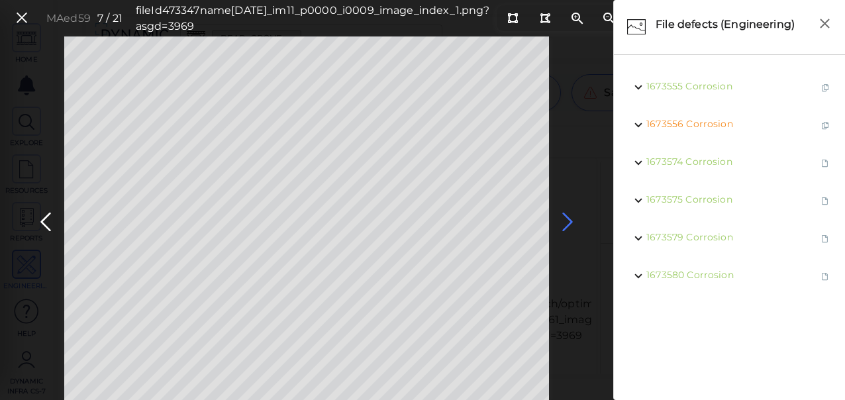
click at [564, 219] on icon at bounding box center [567, 222] width 21 height 26
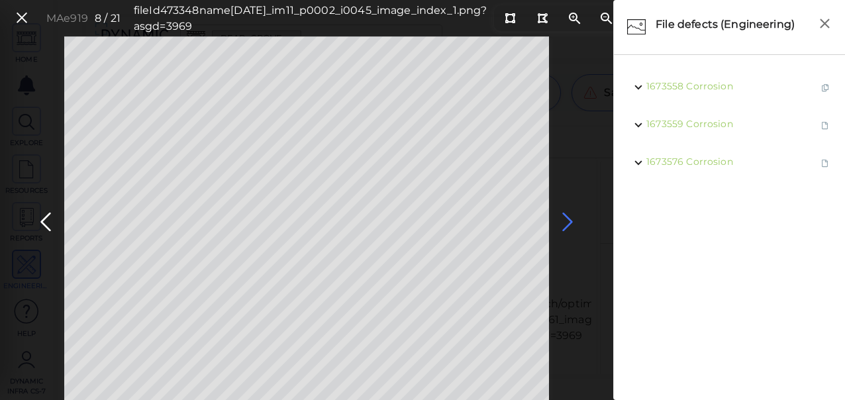
click at [570, 218] on icon at bounding box center [567, 222] width 21 height 26
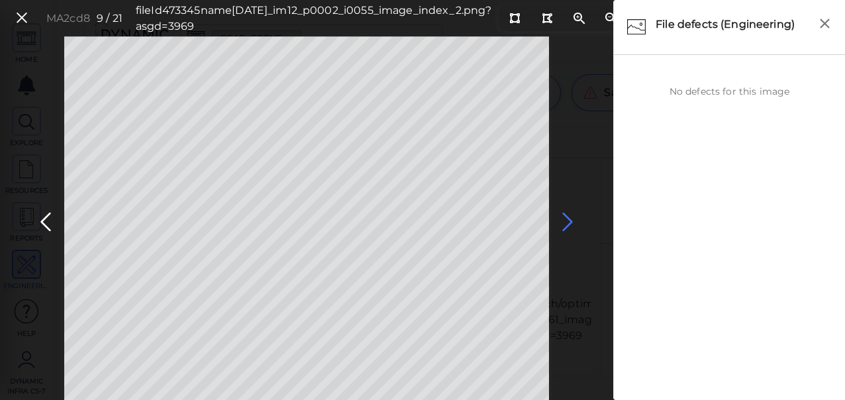
click at [570, 217] on icon at bounding box center [567, 222] width 21 height 26
click at [567, 218] on icon at bounding box center [567, 222] width 21 height 26
drag, startPoint x: 466, startPoint y: 16, endPoint x: 458, endPoint y: 17, distance: 8.0
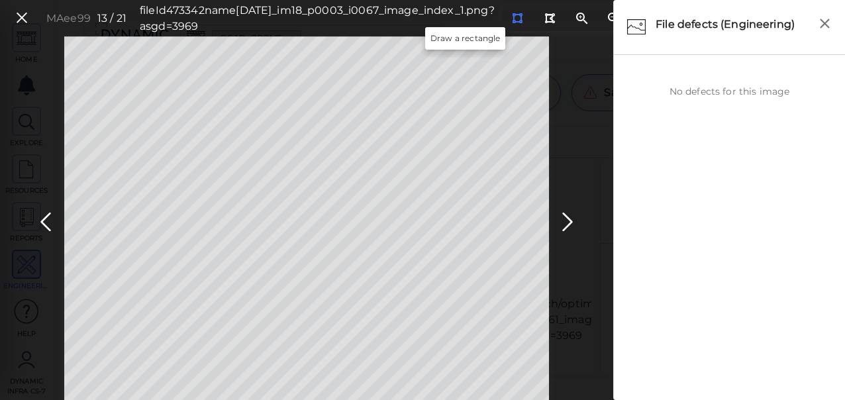
click at [512, 15] on icon at bounding box center [517, 18] width 11 height 10
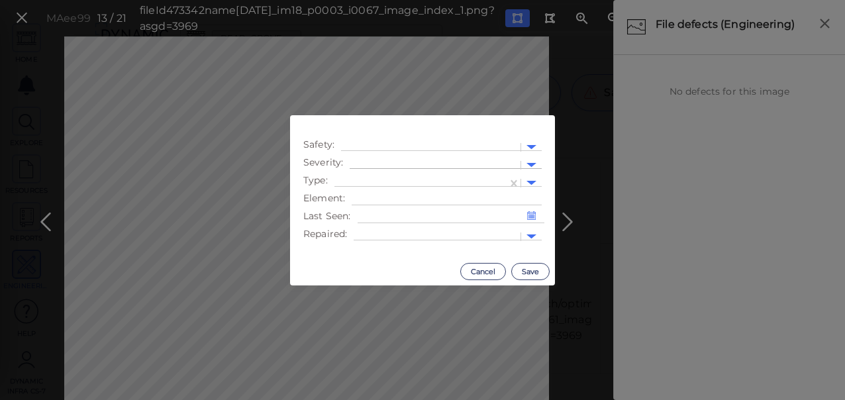
click at [389, 162] on div at bounding box center [435, 165] width 158 height 14
click at [388, 227] on div "Moderate" at bounding box center [386, 228] width 73 height 21
click at [421, 178] on div at bounding box center [421, 183] width 160 height 14
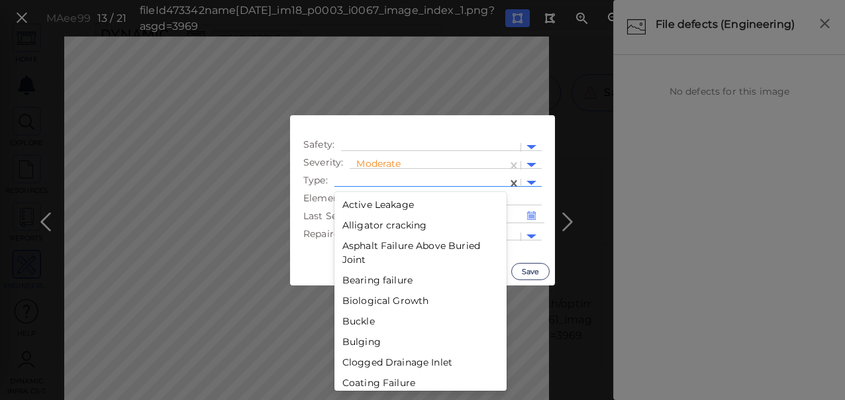
scroll to position [174, 0]
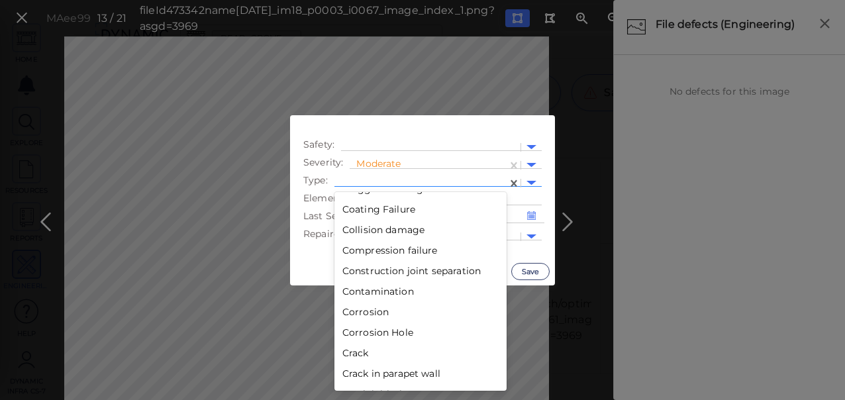
drag, startPoint x: 368, startPoint y: 311, endPoint x: 380, endPoint y: 298, distance: 17.3
click at [369, 310] on div "Corrosion" at bounding box center [421, 312] width 172 height 21
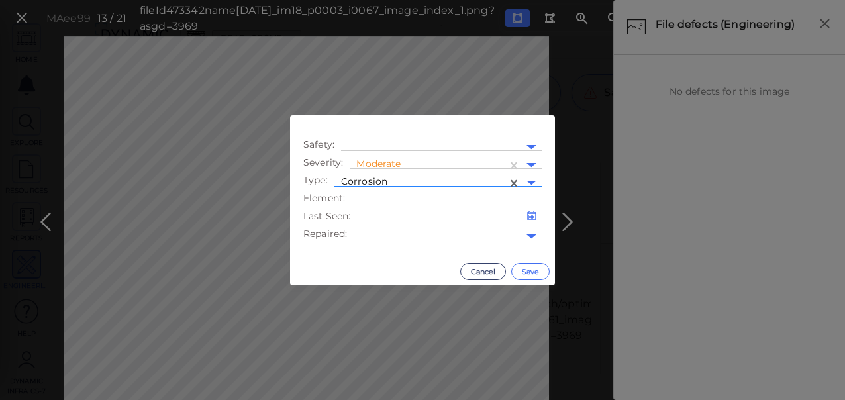
click at [527, 270] on button "Save" at bounding box center [530, 271] width 38 height 17
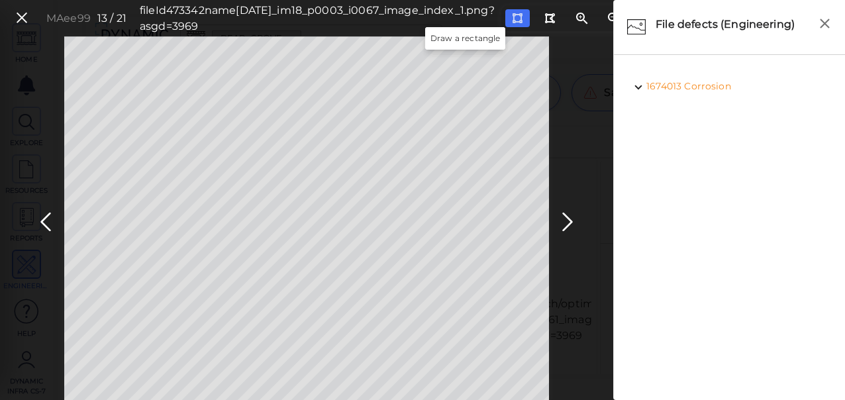
click at [512, 14] on icon at bounding box center [517, 18] width 11 height 10
click at [570, 222] on icon at bounding box center [567, 222] width 21 height 26
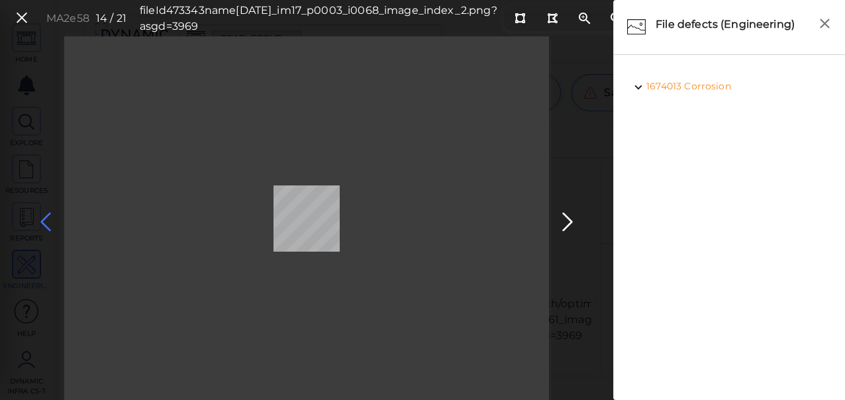
click at [46, 223] on icon at bounding box center [45, 222] width 21 height 26
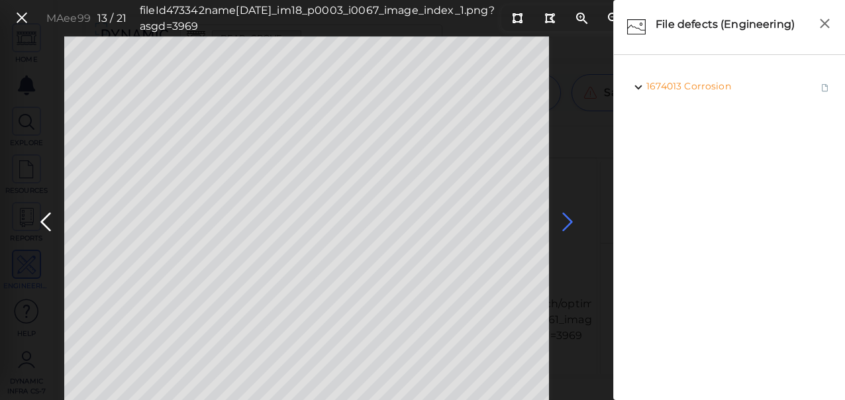
click at [572, 219] on icon at bounding box center [567, 222] width 21 height 26
click at [568, 221] on icon at bounding box center [567, 222] width 21 height 26
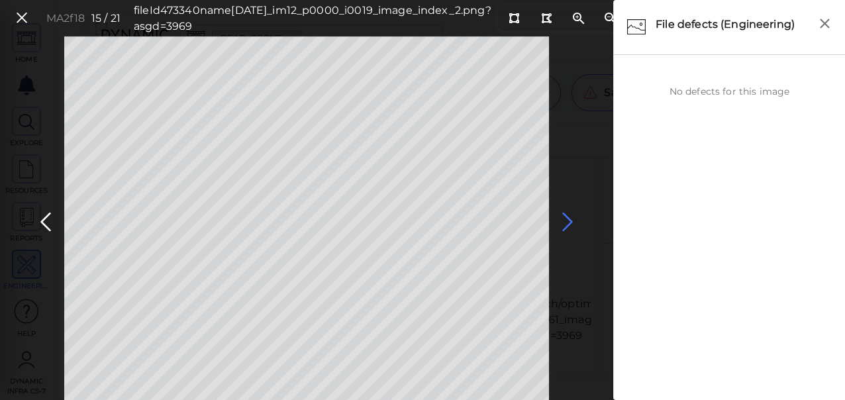
click at [564, 221] on icon at bounding box center [567, 222] width 21 height 26
click at [578, 221] on icon at bounding box center [567, 222] width 21 height 26
click at [565, 221] on icon at bounding box center [567, 222] width 21 height 26
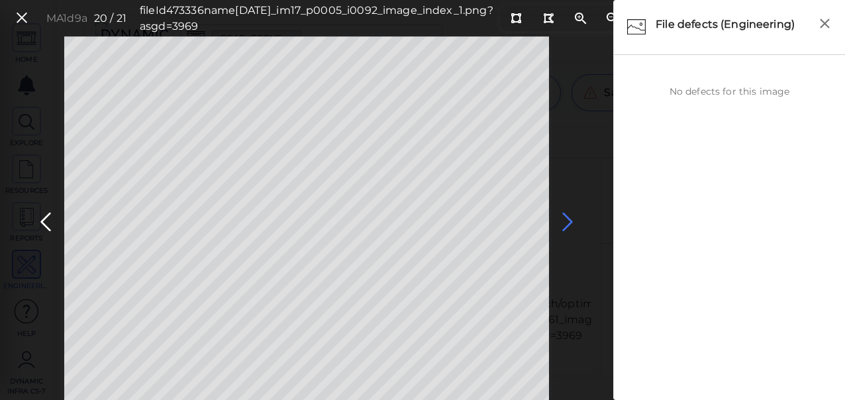
click at [564, 219] on icon at bounding box center [567, 222] width 21 height 26
click at [19, 17] on icon at bounding box center [22, 18] width 15 height 18
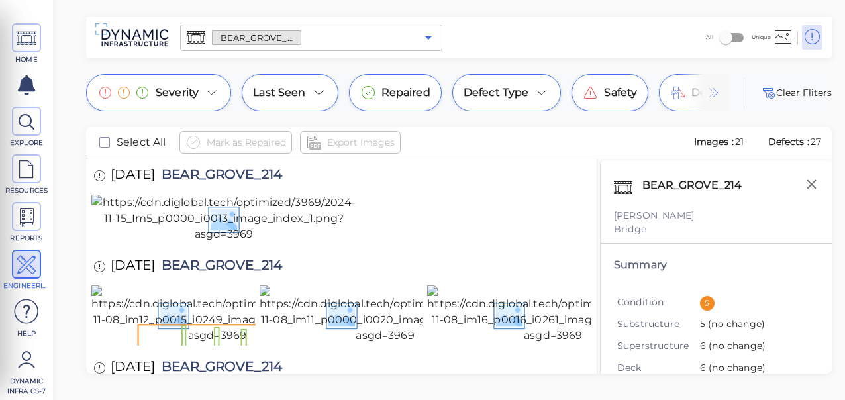
click at [428, 40] on icon "Open" at bounding box center [429, 38] width 16 height 16
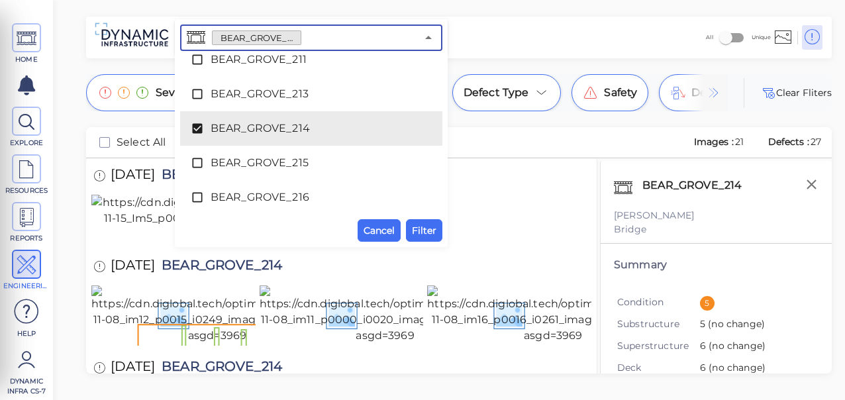
scroll to position [1139, 0]
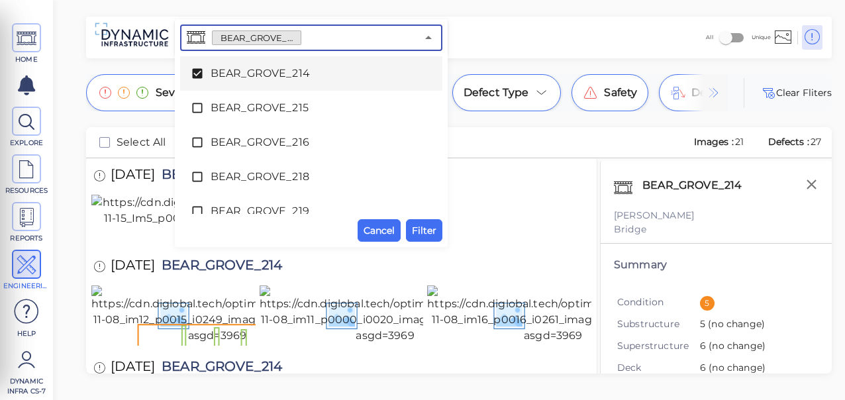
click at [193, 72] on icon at bounding box center [197, 74] width 10 height 10
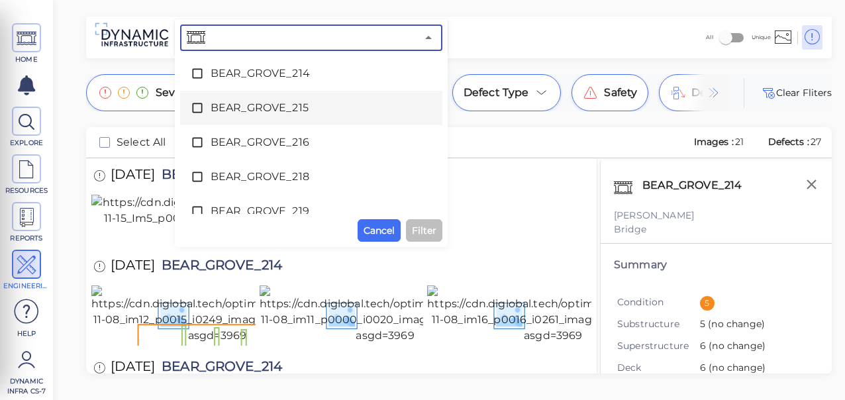
click at [192, 108] on icon at bounding box center [197, 108] width 10 height 10
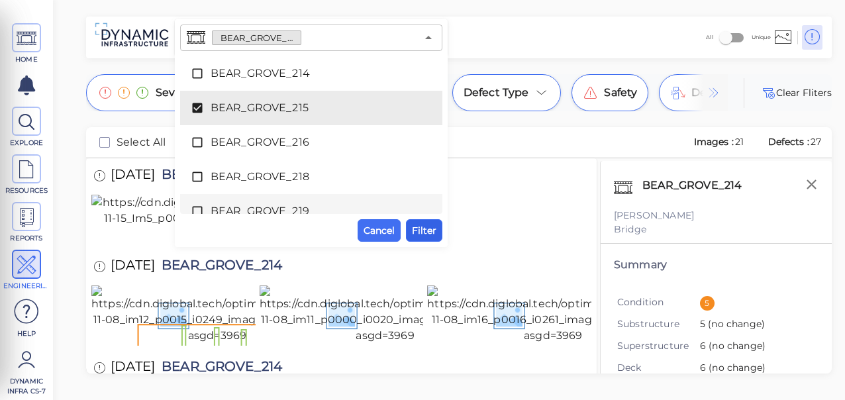
click at [424, 231] on span "Filter" at bounding box center [424, 231] width 25 height 16
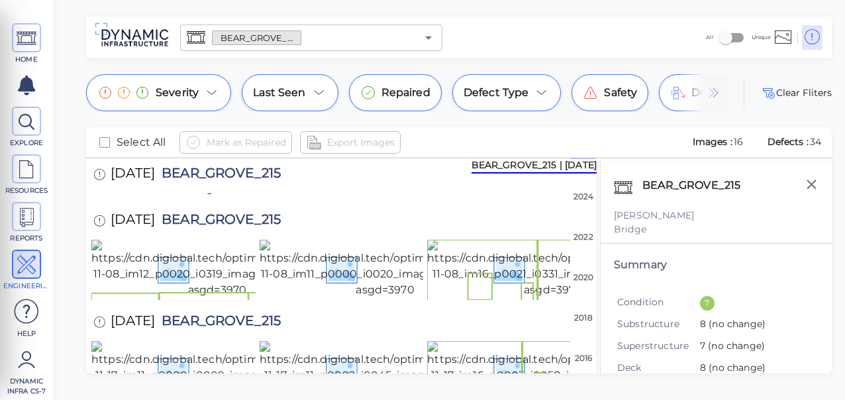
scroll to position [0, 0]
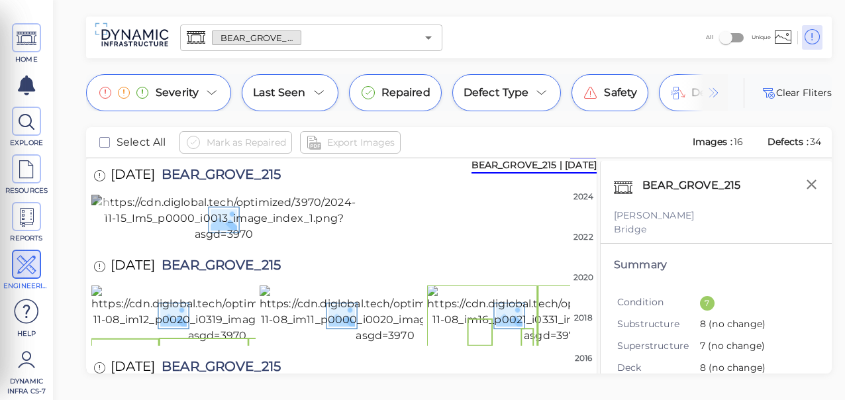
click at [200, 242] on img at bounding box center [223, 219] width 265 height 48
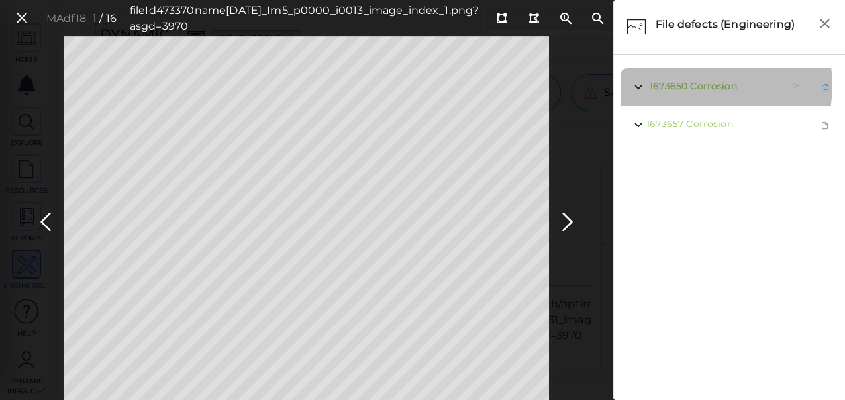
click at [705, 85] on span "Corrosion" at bounding box center [713, 86] width 46 height 12
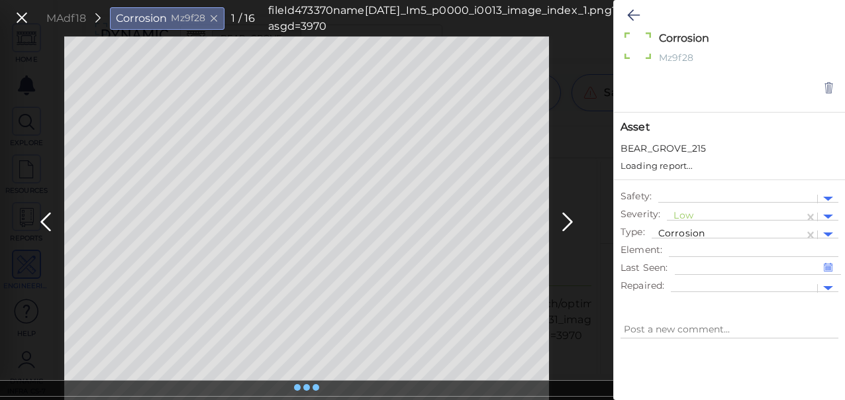
type textarea "x"
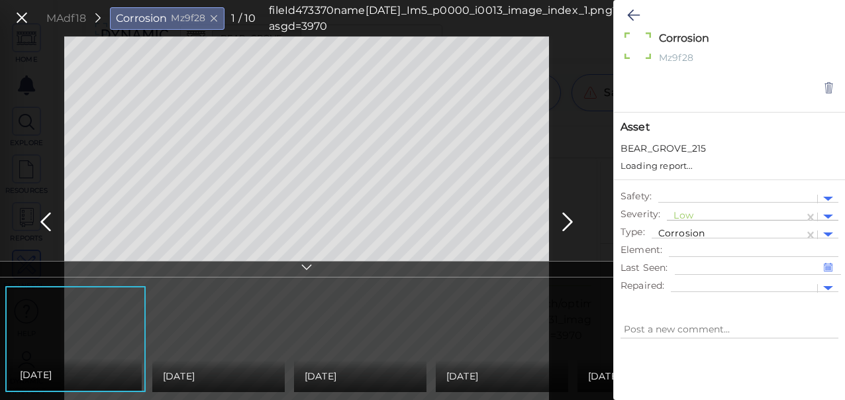
type textarea "x"
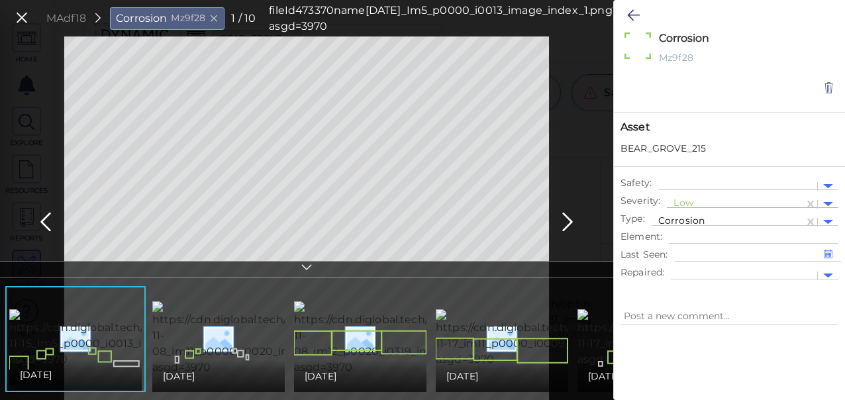
click at [685, 199] on div at bounding box center [736, 204] width 124 height 14
click at [634, 17] on icon at bounding box center [633, 15] width 13 height 16
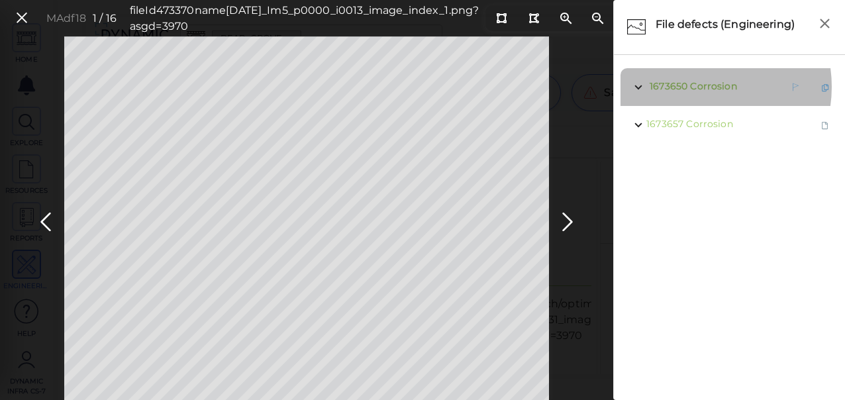
click at [695, 87] on span "Corrosion" at bounding box center [713, 86] width 46 height 12
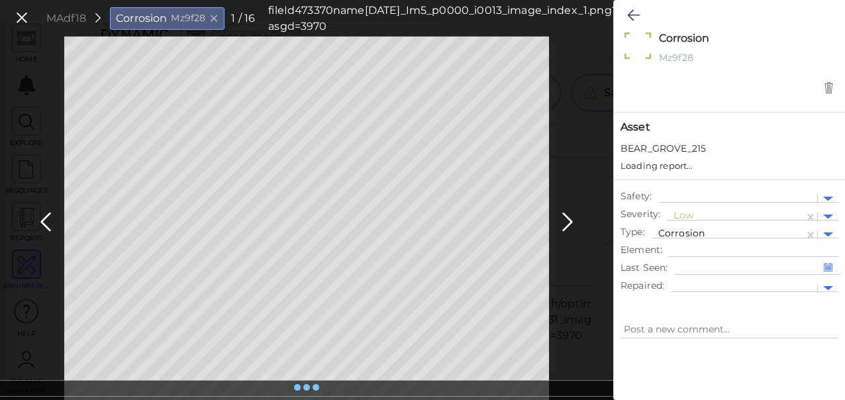
type textarea "x"
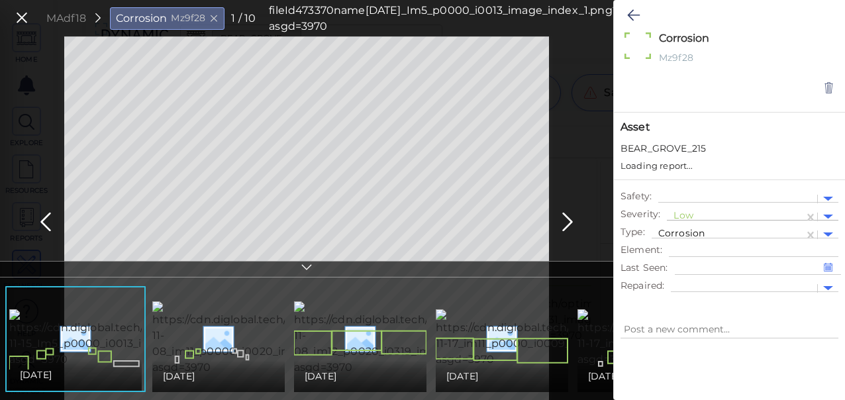
type textarea "x"
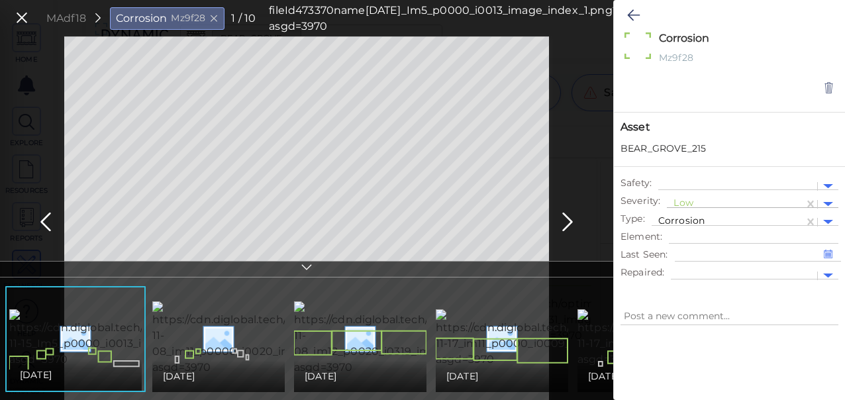
click at [684, 202] on div at bounding box center [736, 204] width 124 height 14
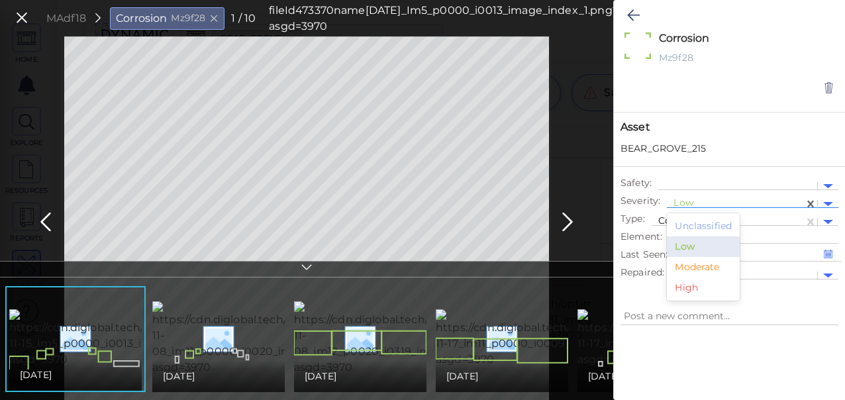
click at [689, 268] on div "Moderate" at bounding box center [703, 267] width 73 height 21
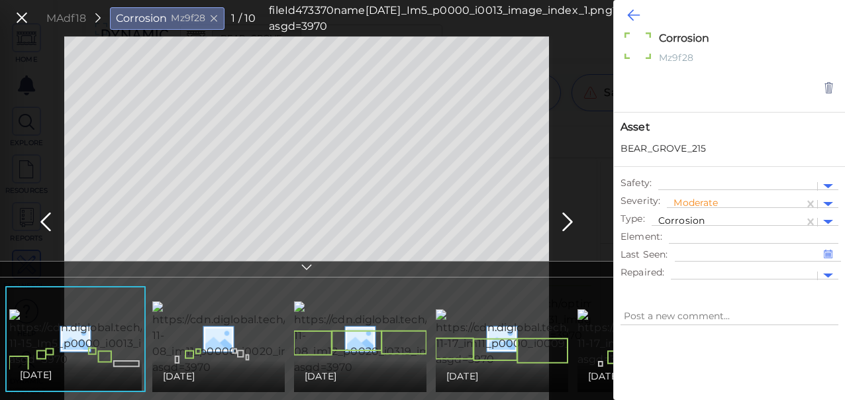
click at [631, 15] on icon at bounding box center [633, 15] width 13 height 16
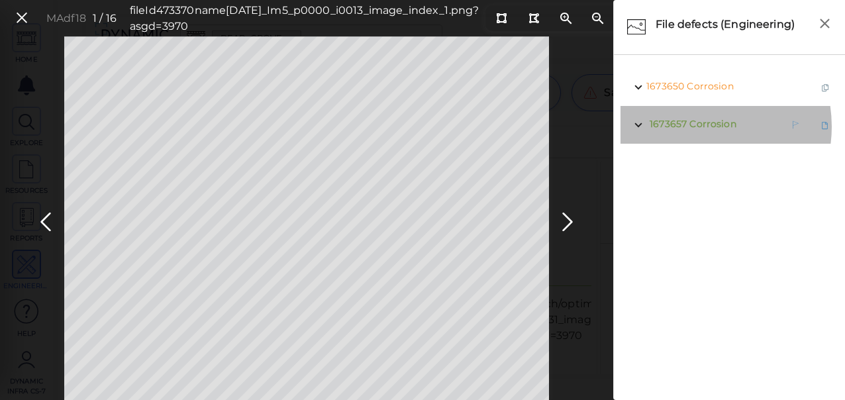
click at [692, 127] on span "Corrosion" at bounding box center [713, 124] width 46 height 12
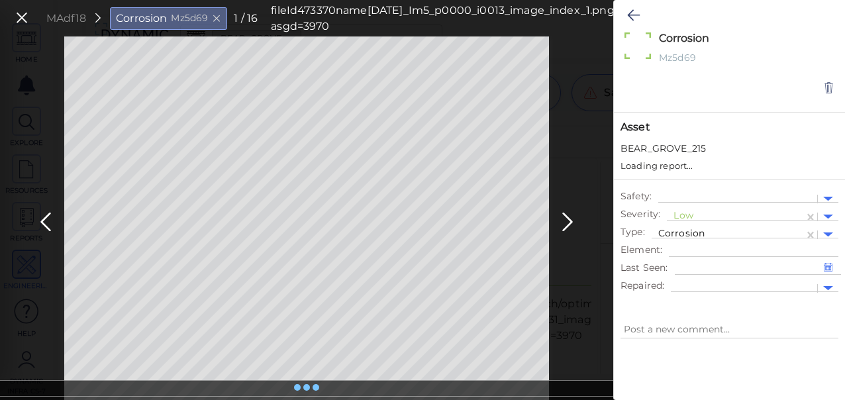
type textarea "x"
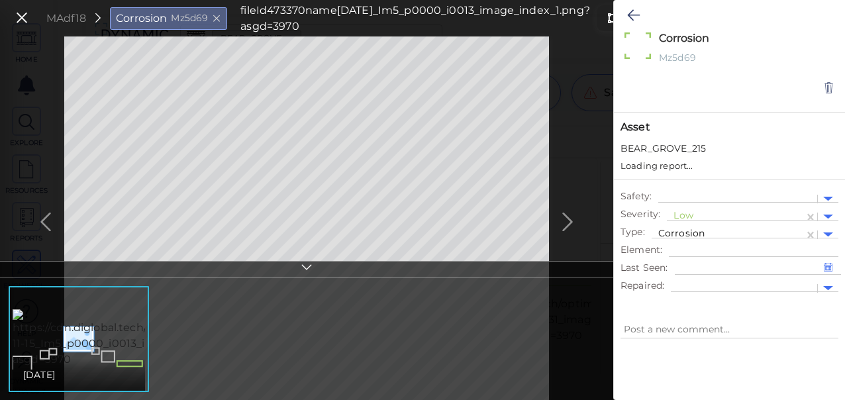
type textarea "x"
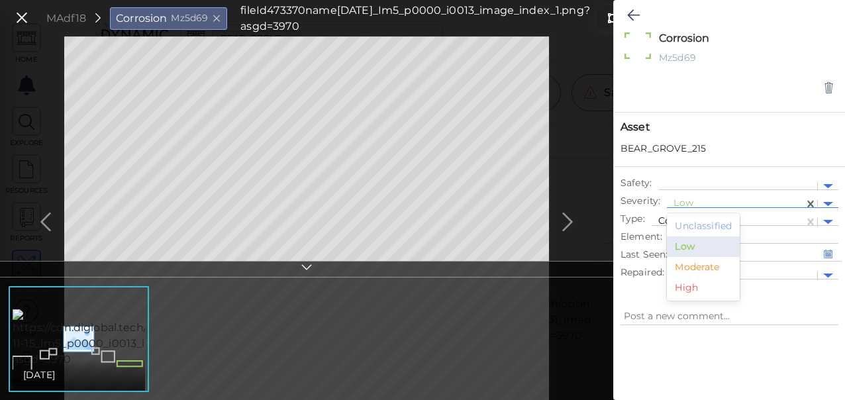
click at [686, 201] on div at bounding box center [736, 204] width 124 height 14
click at [692, 268] on div "Moderate" at bounding box center [703, 267] width 73 height 21
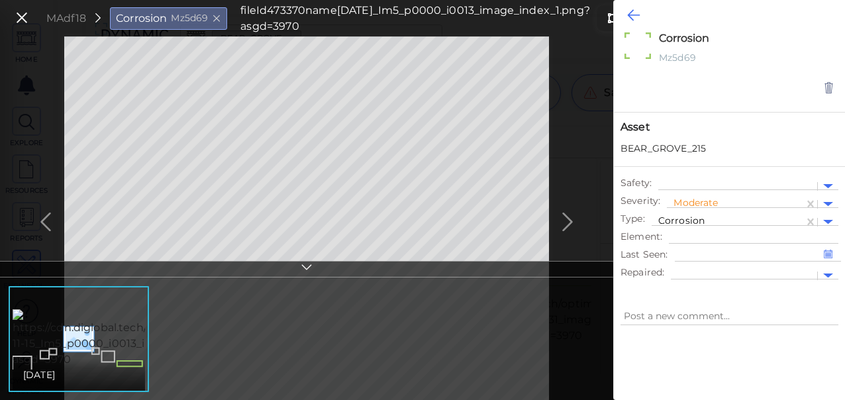
type textarea "x"
click at [634, 18] on icon at bounding box center [633, 15] width 13 height 16
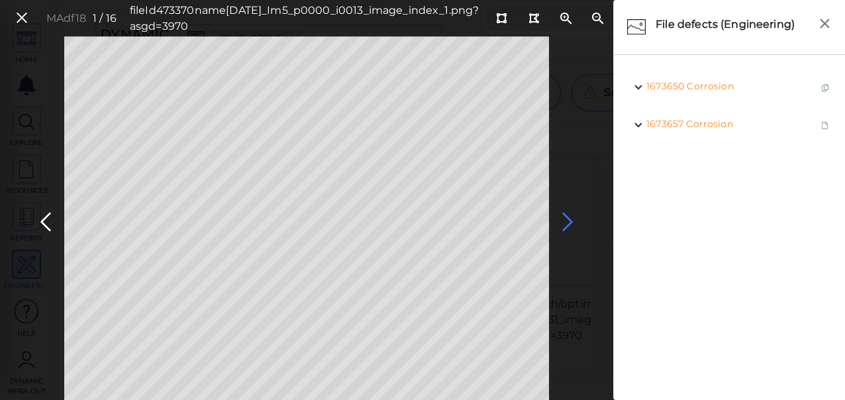
click at [566, 220] on icon at bounding box center [567, 222] width 21 height 26
click at [567, 220] on icon at bounding box center [567, 222] width 21 height 26
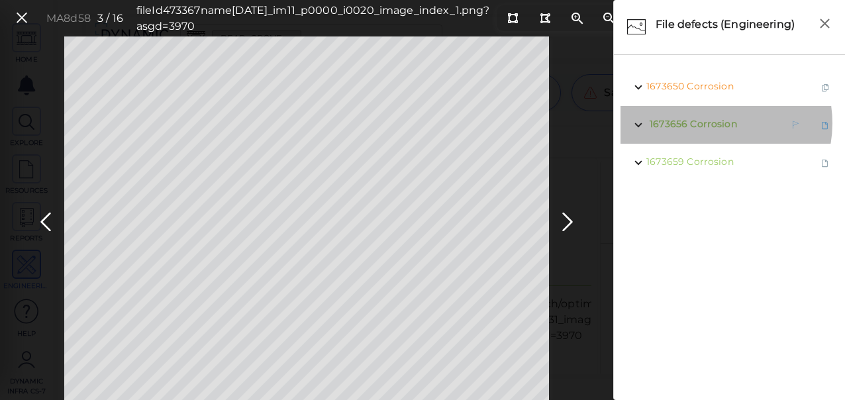
click at [710, 123] on span "Corrosion" at bounding box center [713, 124] width 46 height 12
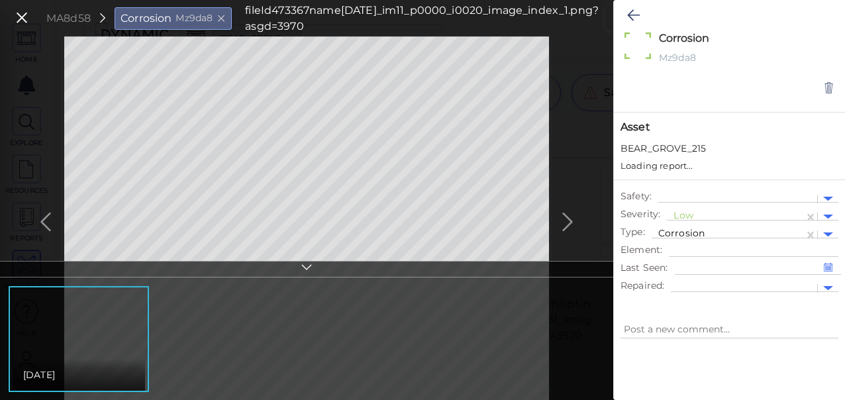
type textarea "x"
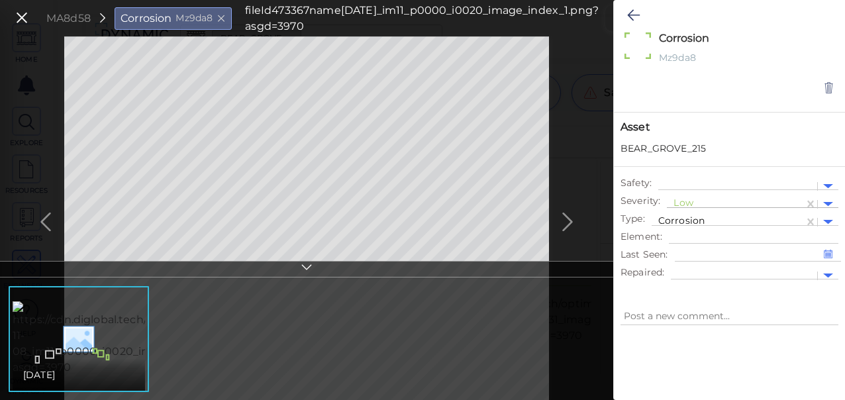
click at [682, 199] on div at bounding box center [736, 204] width 124 height 14
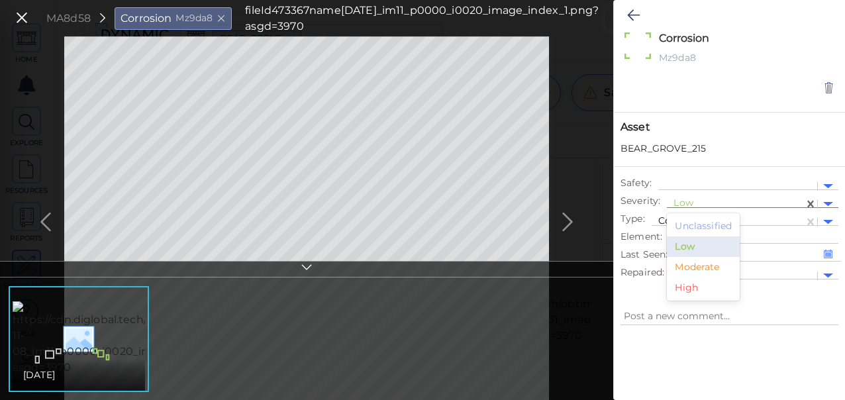
click at [694, 264] on div "Moderate" at bounding box center [703, 267] width 73 height 21
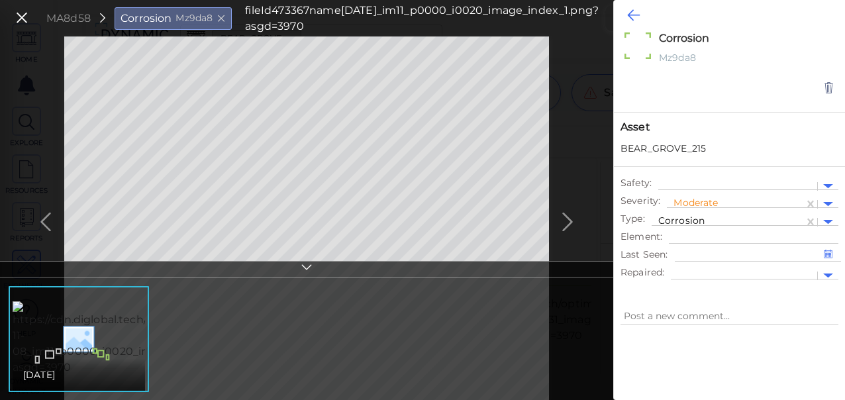
type textarea "x"
click at [634, 16] on icon at bounding box center [633, 15] width 13 height 16
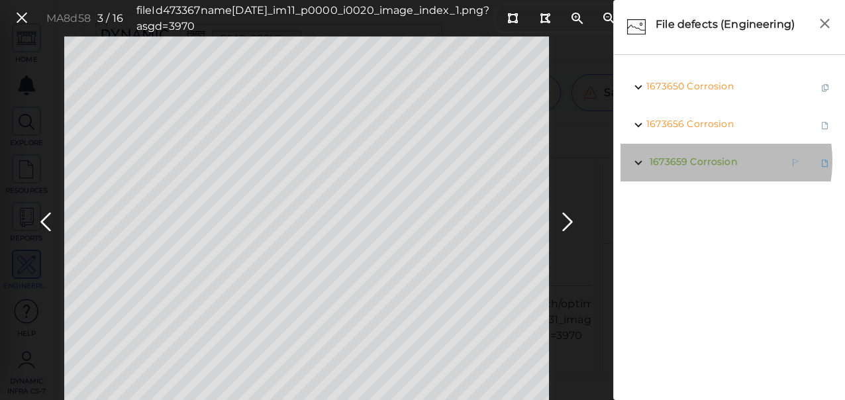
click at [701, 161] on span "Corrosion" at bounding box center [713, 162] width 46 height 12
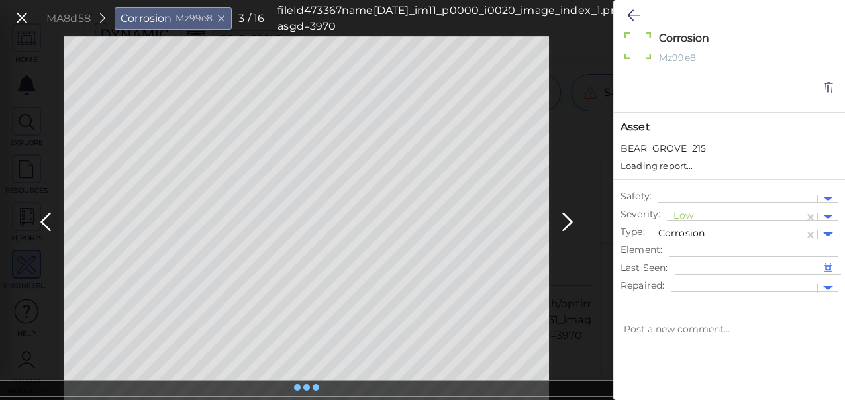
type textarea "x"
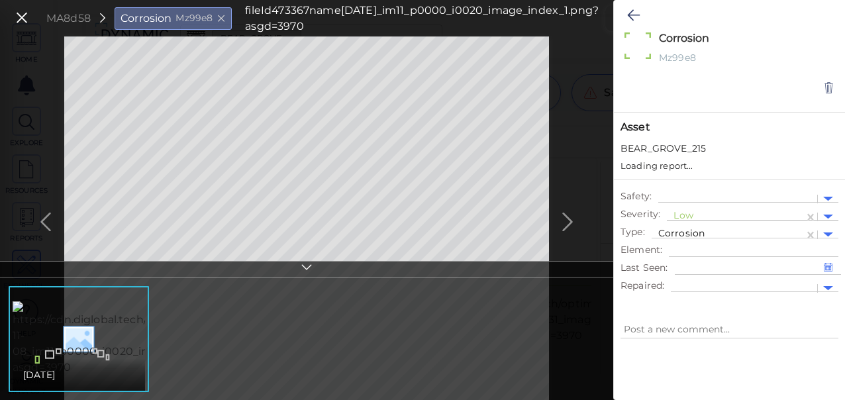
type textarea "x"
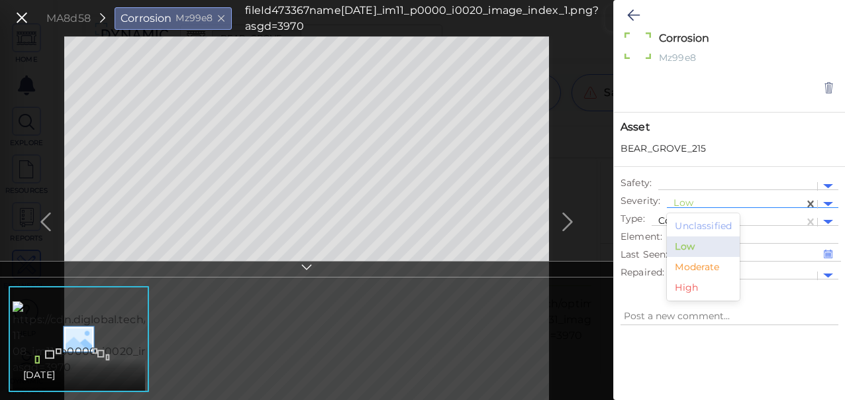
click at [683, 201] on div at bounding box center [736, 204] width 124 height 14
click at [699, 265] on div "Moderate" at bounding box center [703, 267] width 73 height 21
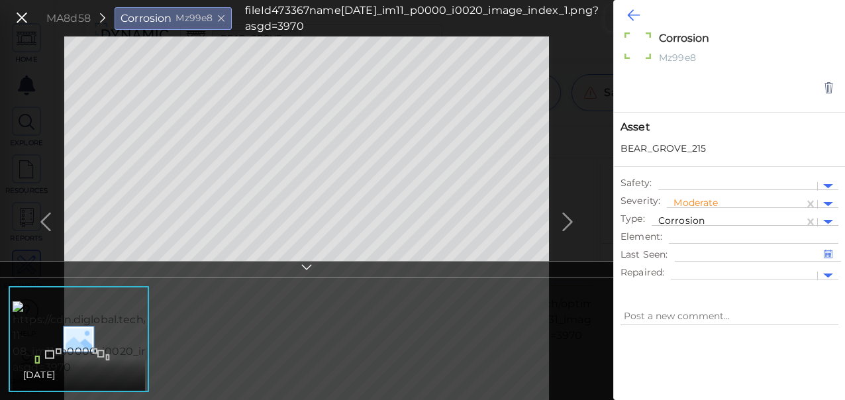
click at [633, 14] on icon at bounding box center [633, 15] width 13 height 16
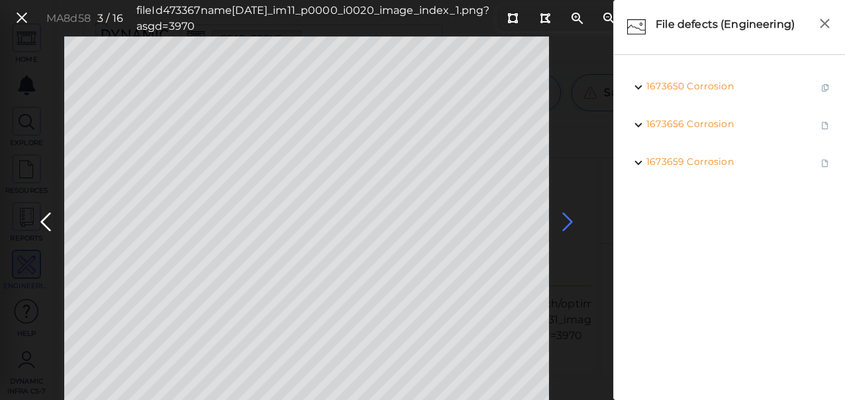
click at [568, 219] on icon at bounding box center [567, 222] width 21 height 26
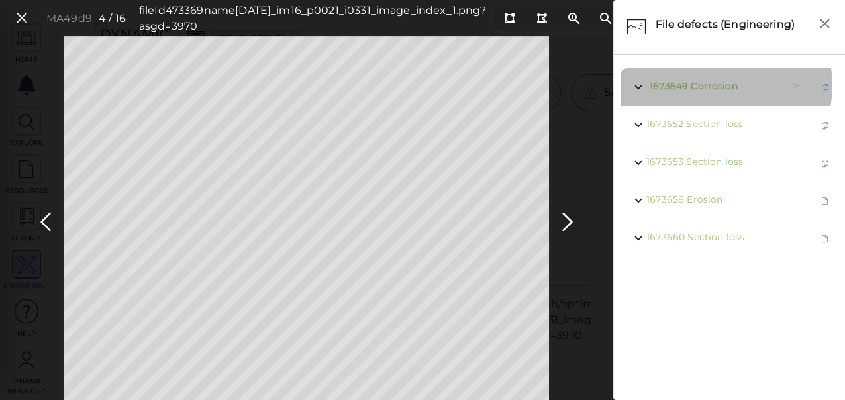
click at [714, 85] on span "Corrosion" at bounding box center [714, 86] width 46 height 12
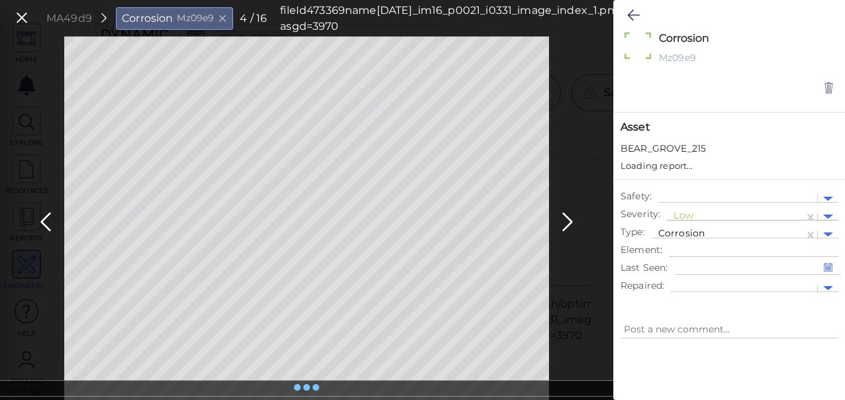
type textarea "x"
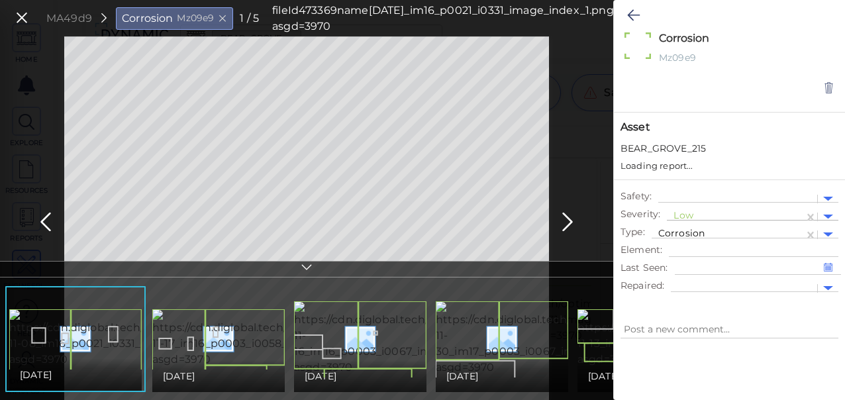
type textarea "x"
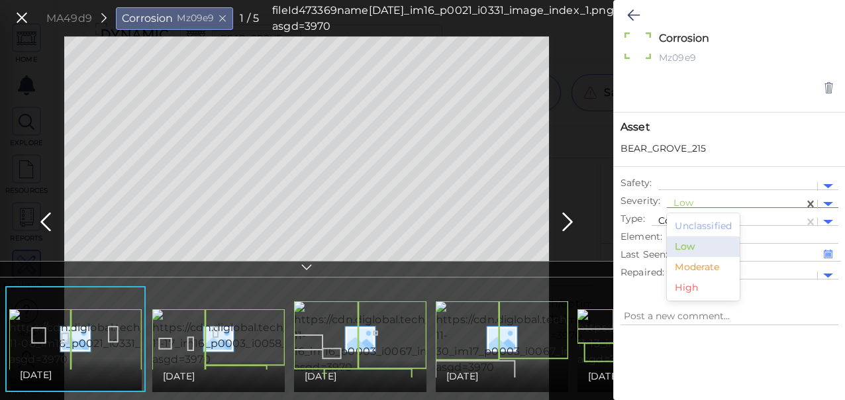
click at [686, 203] on div at bounding box center [736, 204] width 124 height 14
click at [690, 262] on div "Moderate" at bounding box center [703, 267] width 73 height 21
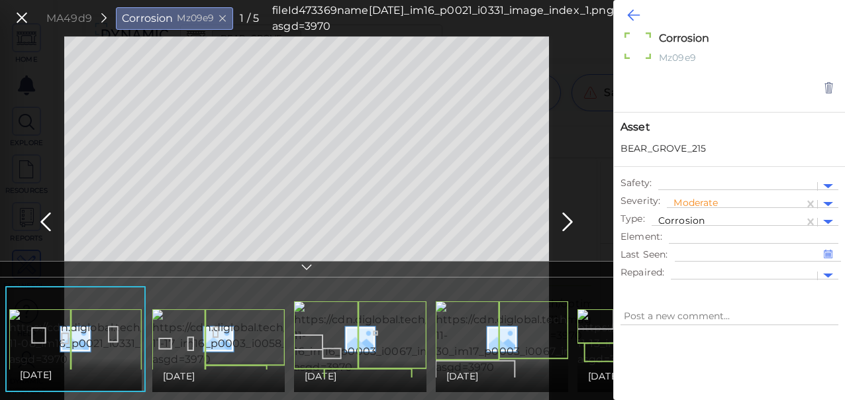
type textarea "x"
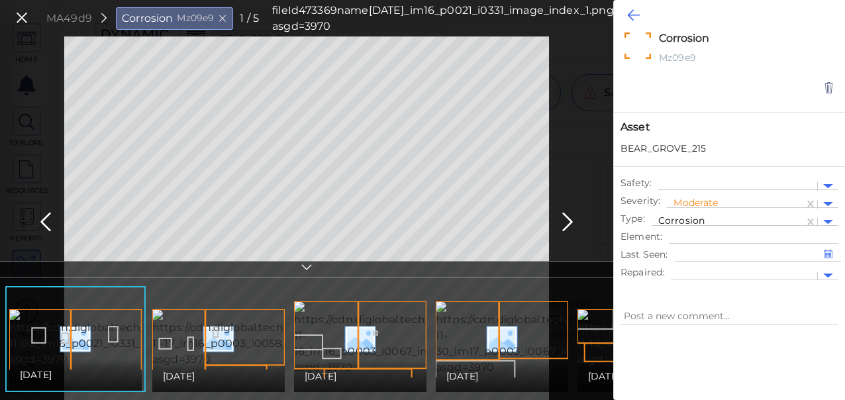
click at [634, 11] on icon at bounding box center [633, 15] width 13 height 16
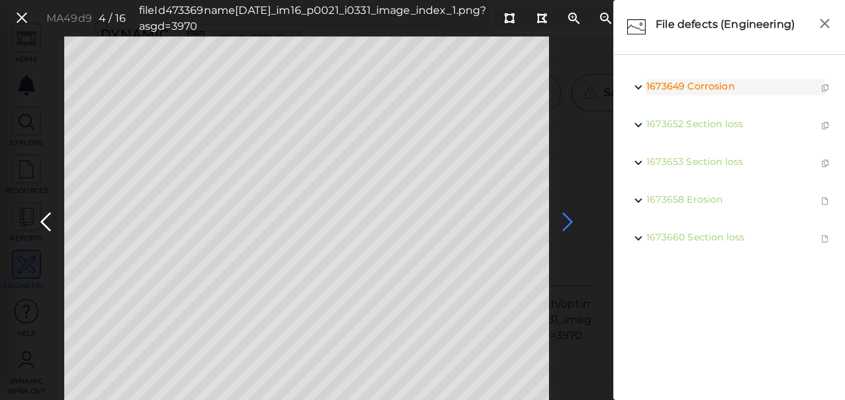
click at [568, 220] on icon at bounding box center [567, 222] width 21 height 26
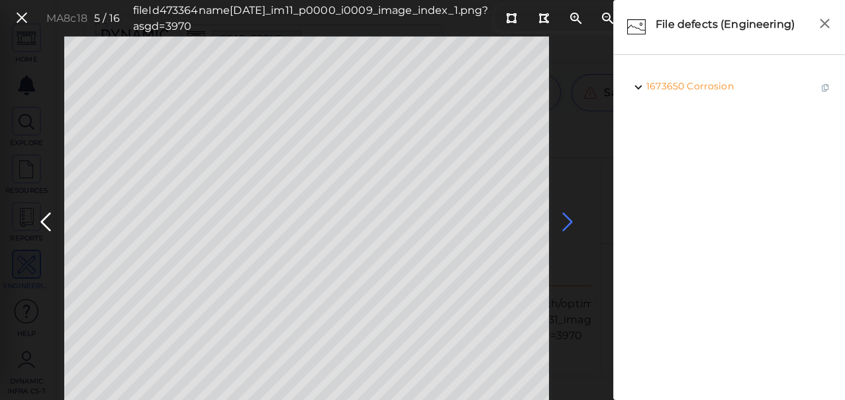
click at [569, 222] on icon at bounding box center [567, 222] width 21 height 26
click at [568, 222] on icon at bounding box center [567, 222] width 21 height 26
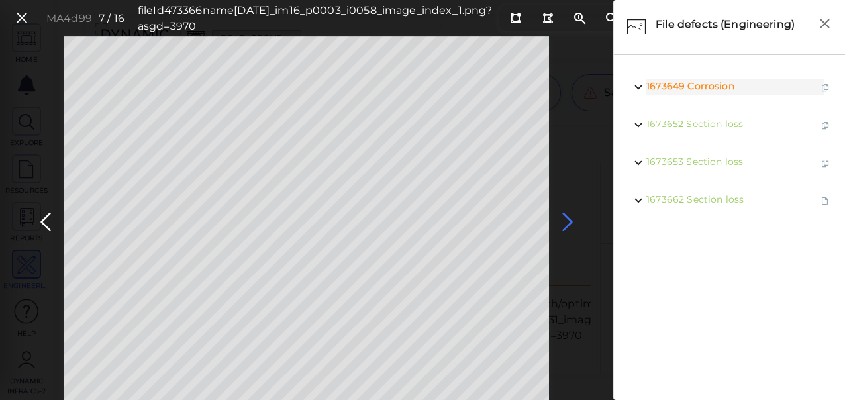
click at [568, 222] on icon at bounding box center [567, 222] width 21 height 26
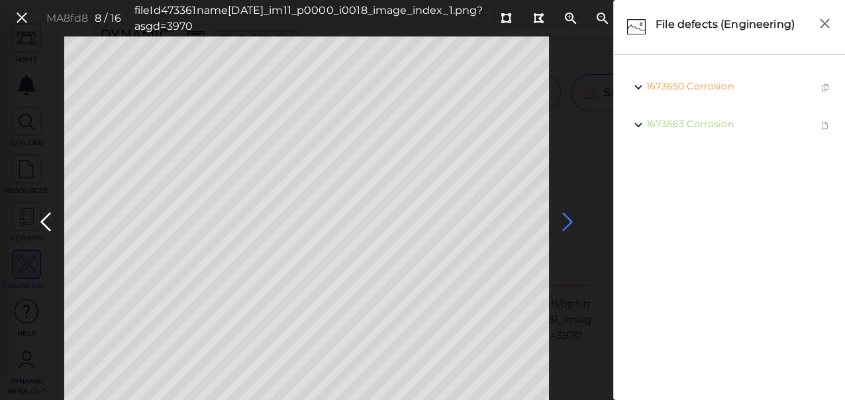
click at [568, 222] on icon at bounding box center [567, 222] width 21 height 26
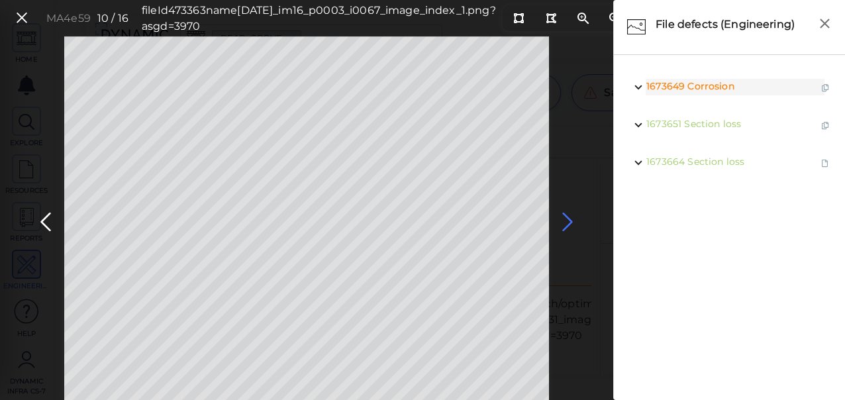
click at [568, 222] on icon at bounding box center [567, 222] width 21 height 26
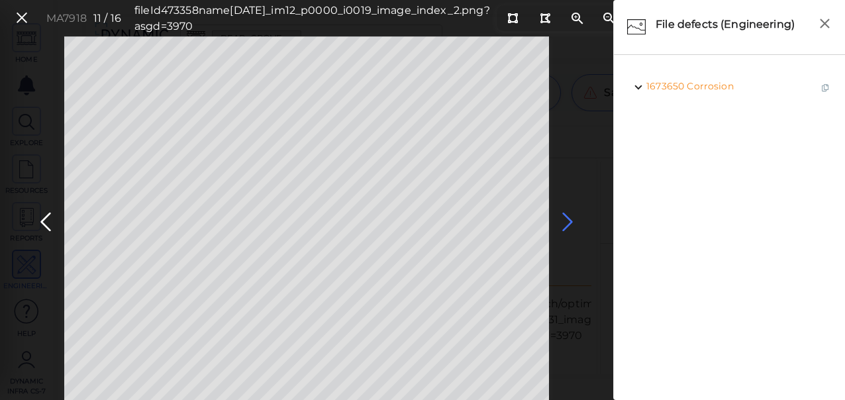
click at [568, 222] on icon at bounding box center [567, 222] width 21 height 26
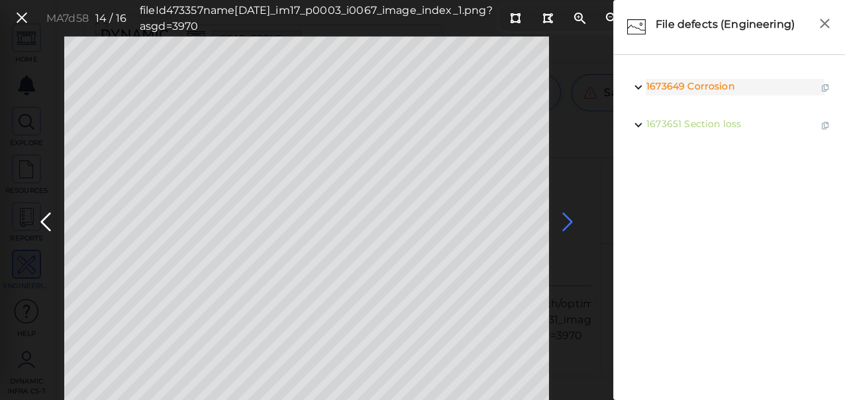
click at [568, 222] on icon at bounding box center [567, 222] width 21 height 26
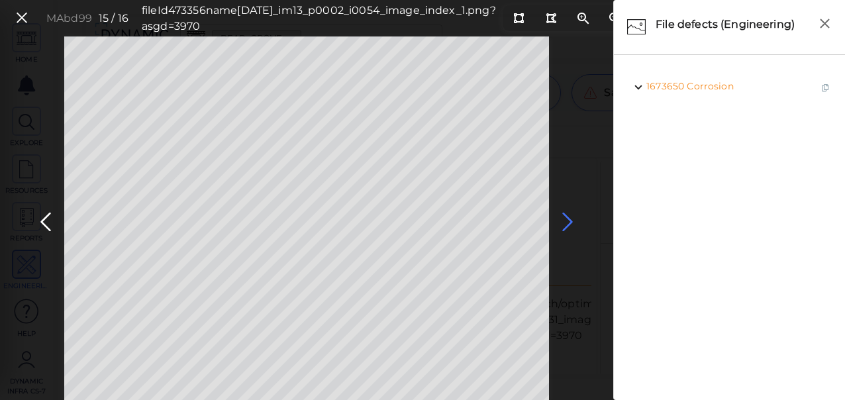
click at [568, 222] on icon at bounding box center [567, 222] width 21 height 26
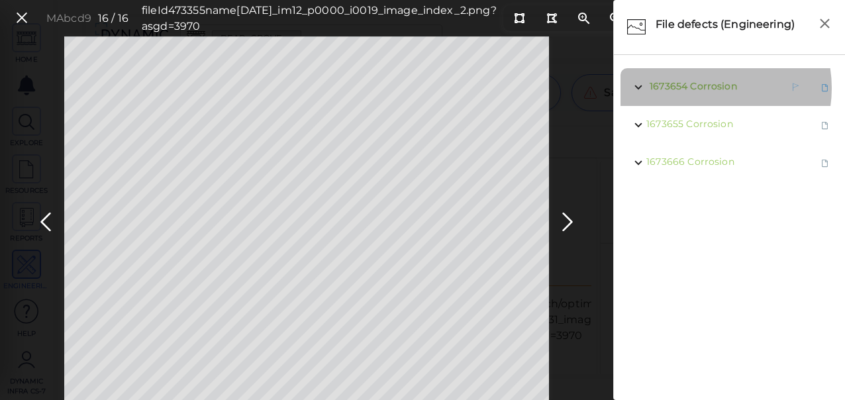
click at [699, 89] on span "Corrosion" at bounding box center [713, 86] width 46 height 12
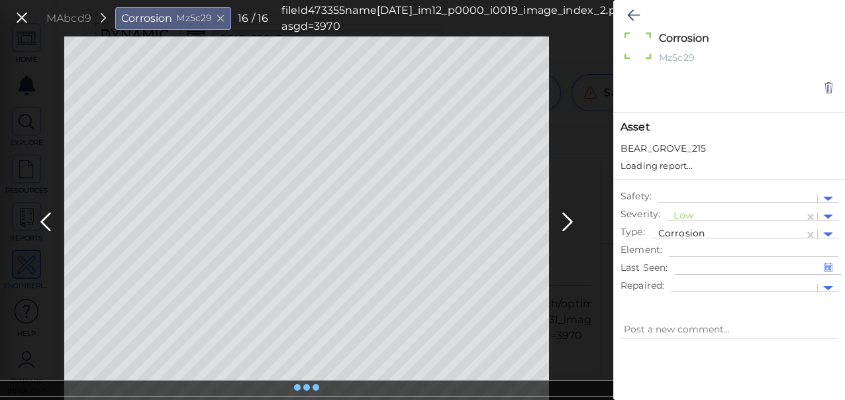
type textarea "x"
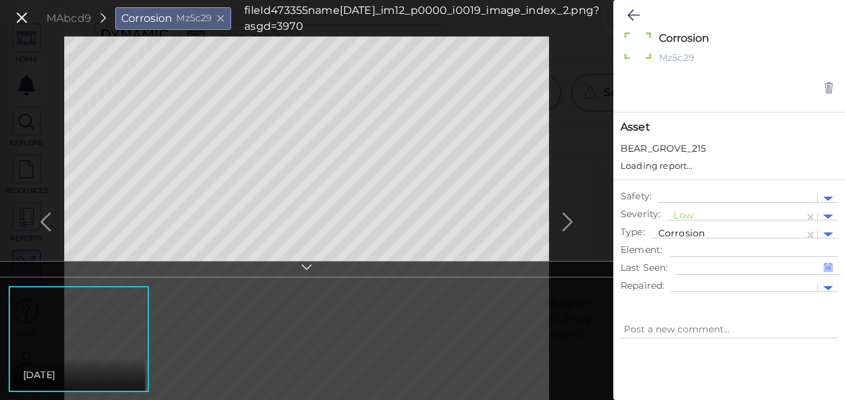
type textarea "x"
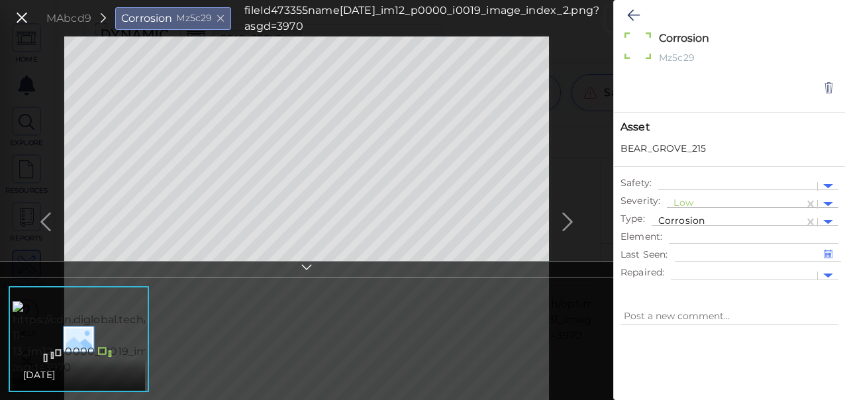
click at [692, 201] on div at bounding box center [736, 204] width 124 height 14
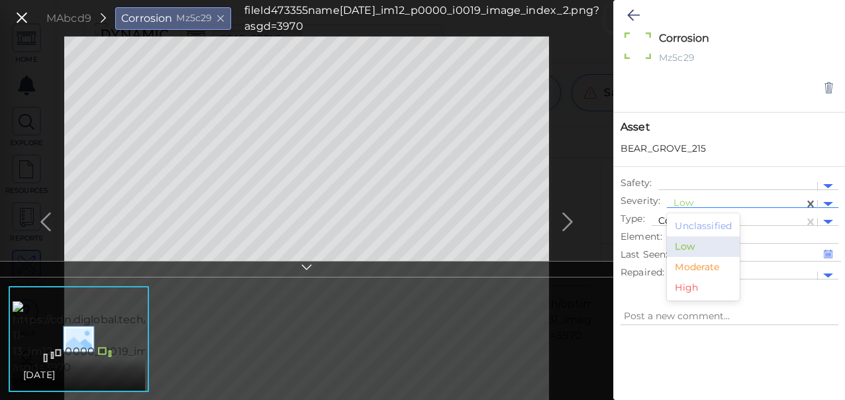
click at [691, 268] on div "Moderate" at bounding box center [703, 267] width 73 height 21
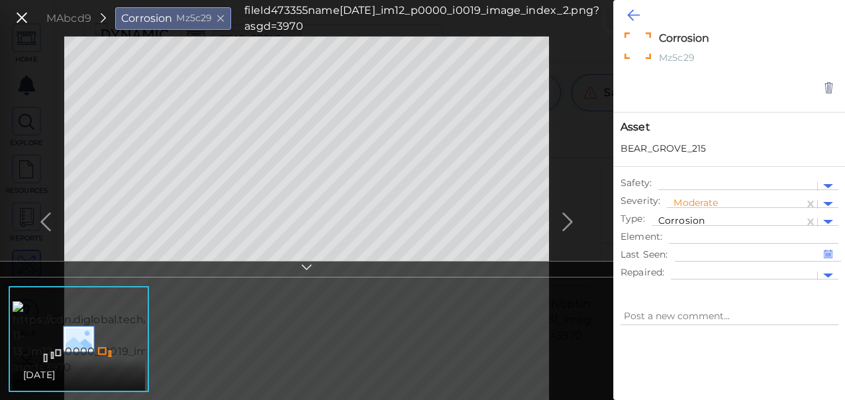
click at [634, 13] on icon at bounding box center [633, 15] width 13 height 16
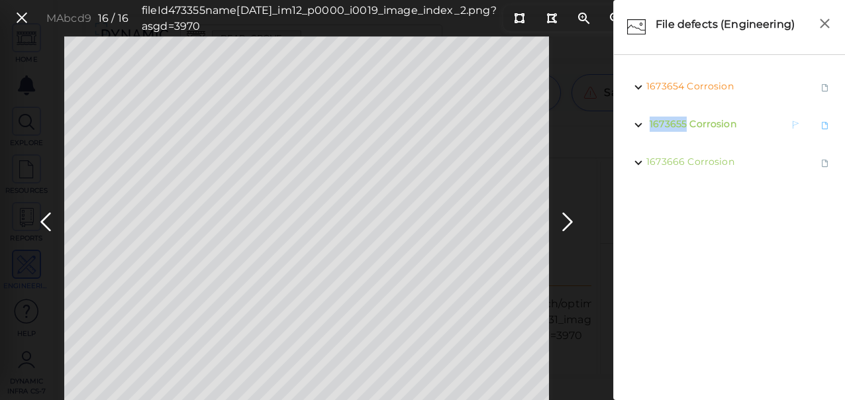
click at [676, 125] on span "1673655" at bounding box center [668, 124] width 37 height 12
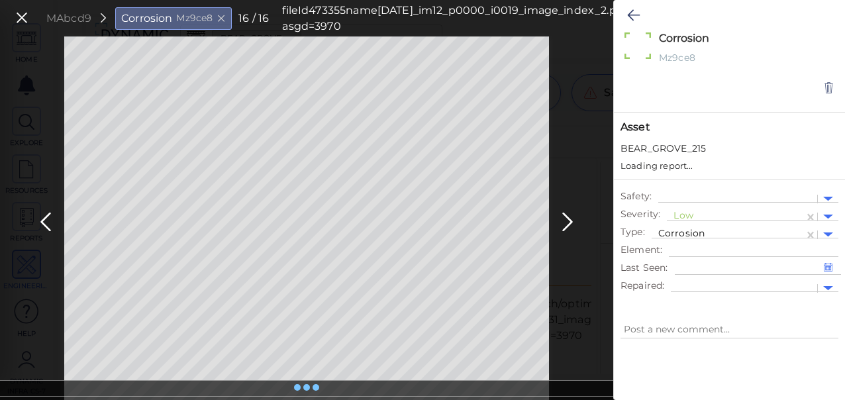
type textarea "x"
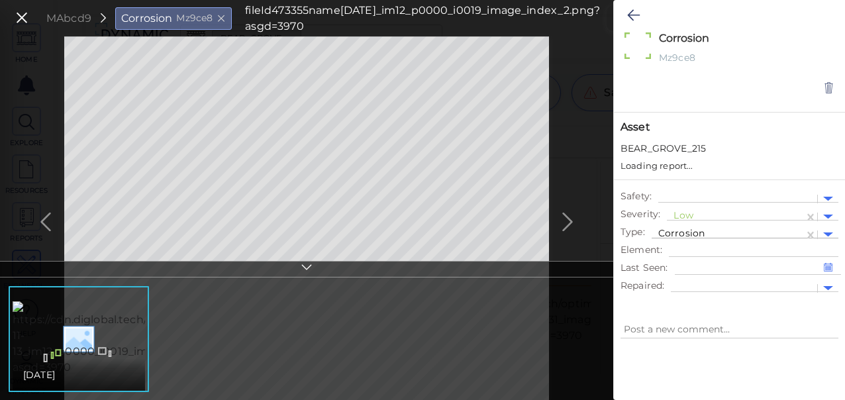
type textarea "x"
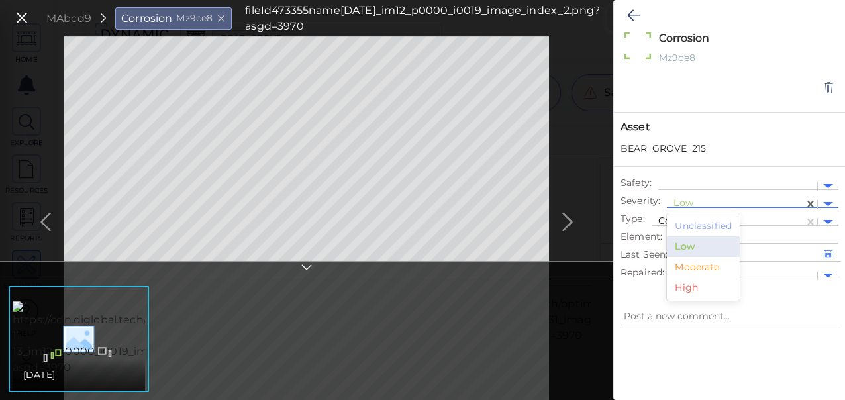
click at [686, 202] on div at bounding box center [736, 204] width 124 height 14
click at [692, 268] on div "Moderate" at bounding box center [703, 267] width 73 height 21
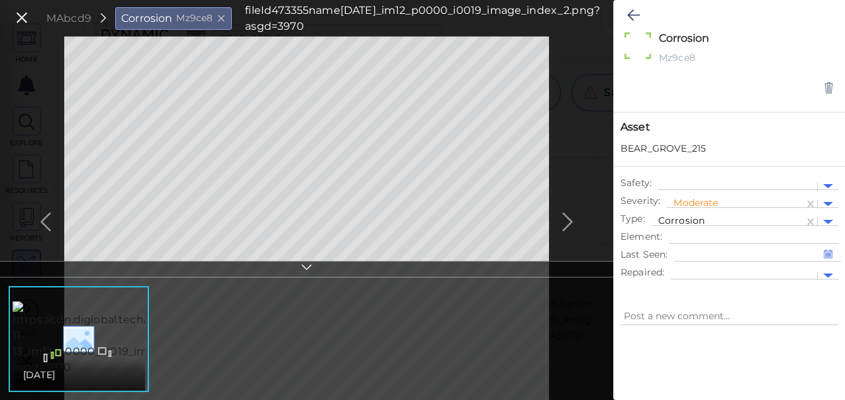
type textarea "x"
click at [631, 16] on icon at bounding box center [633, 15] width 13 height 16
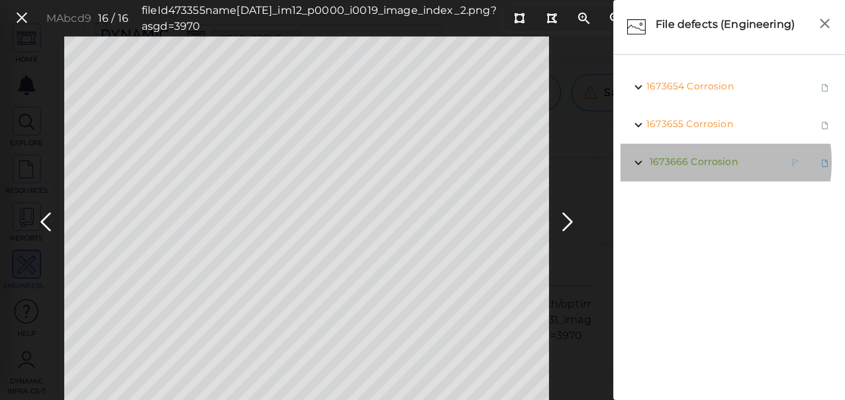
click at [694, 162] on span "Corrosion" at bounding box center [714, 162] width 46 height 12
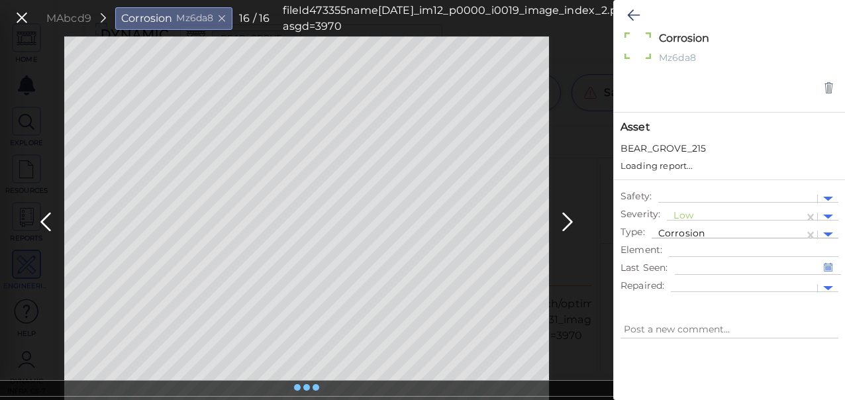
type textarea "x"
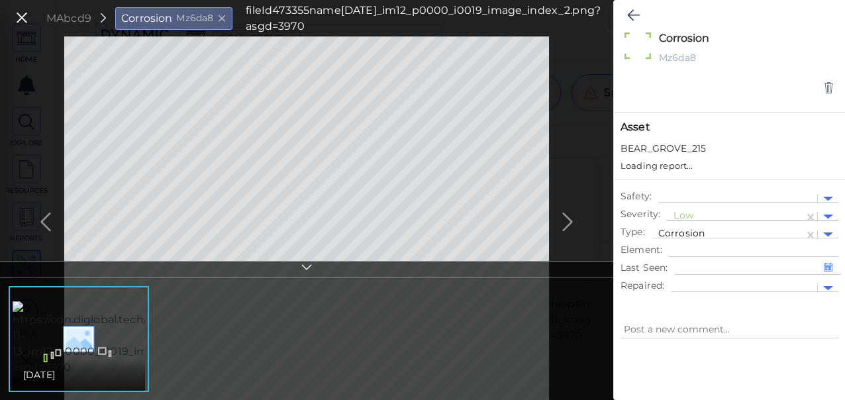
type textarea "x"
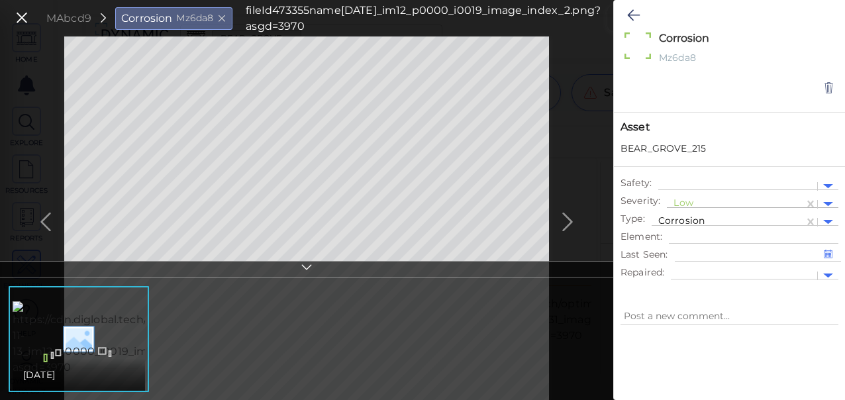
click at [682, 201] on div at bounding box center [736, 204] width 124 height 14
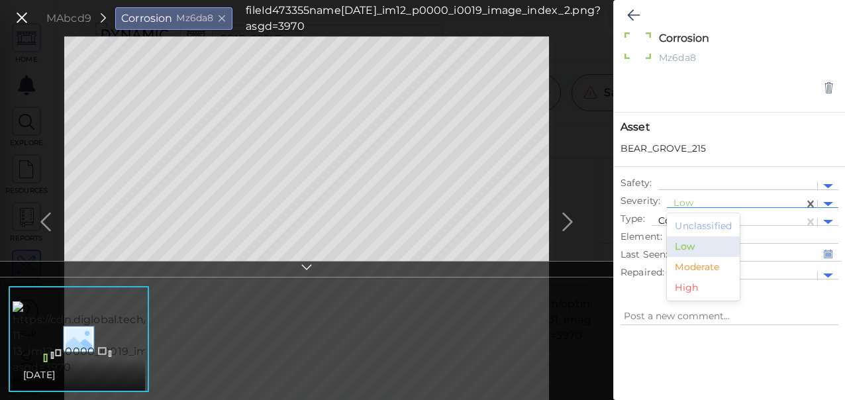
click at [696, 262] on div "Moderate" at bounding box center [703, 267] width 73 height 21
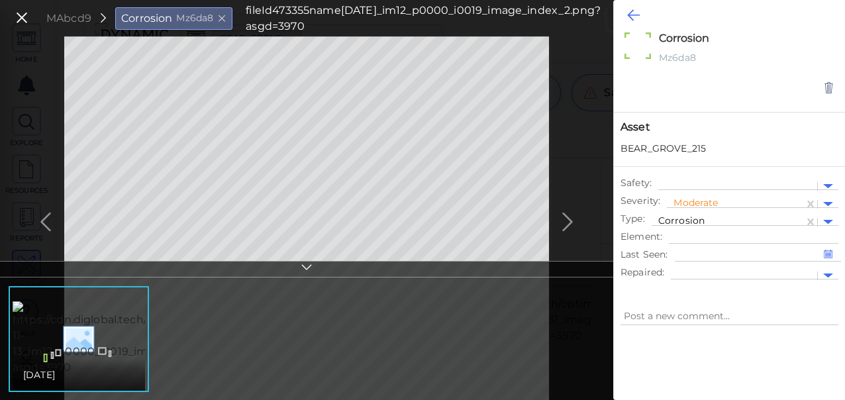
type textarea "x"
click at [633, 15] on icon at bounding box center [633, 15] width 13 height 16
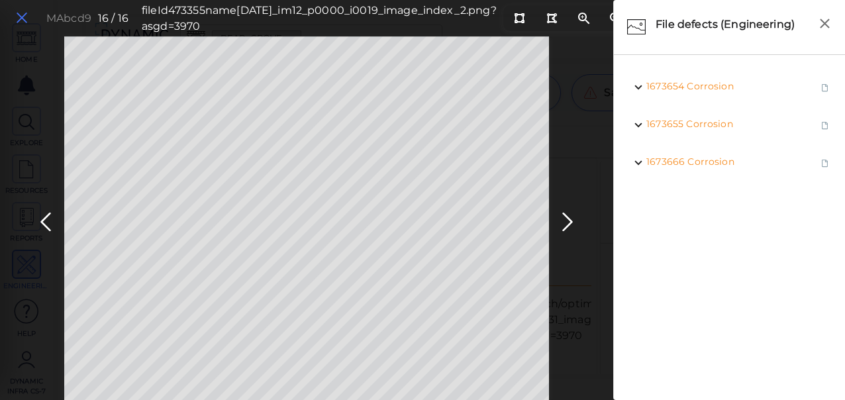
click at [13, 13] on button at bounding box center [22, 18] width 23 height 19
